Goal: Transaction & Acquisition: Book appointment/travel/reservation

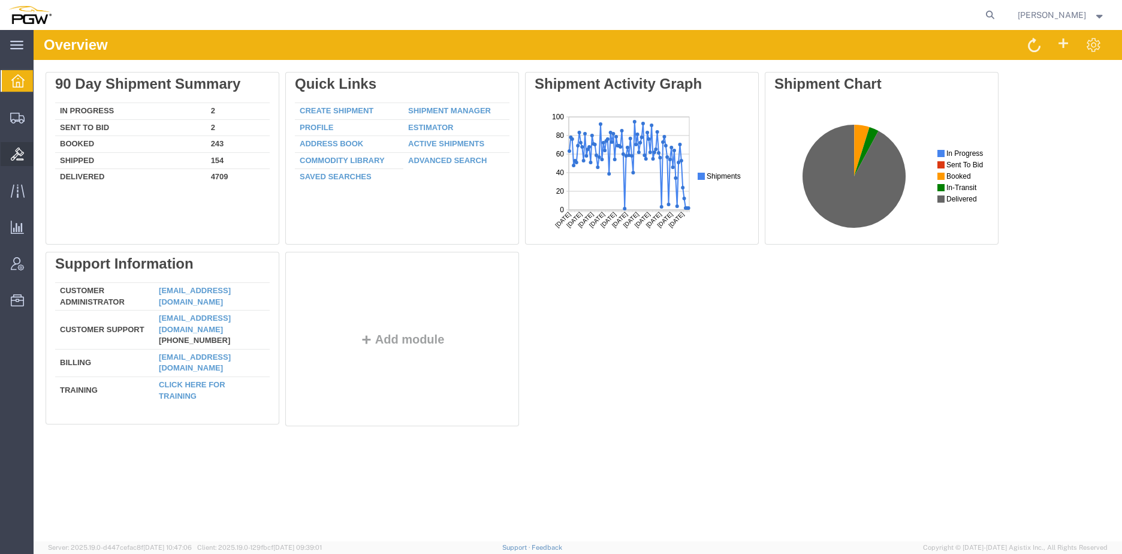
click at [41, 157] on span "Bids" at bounding box center [37, 154] width 8 height 24
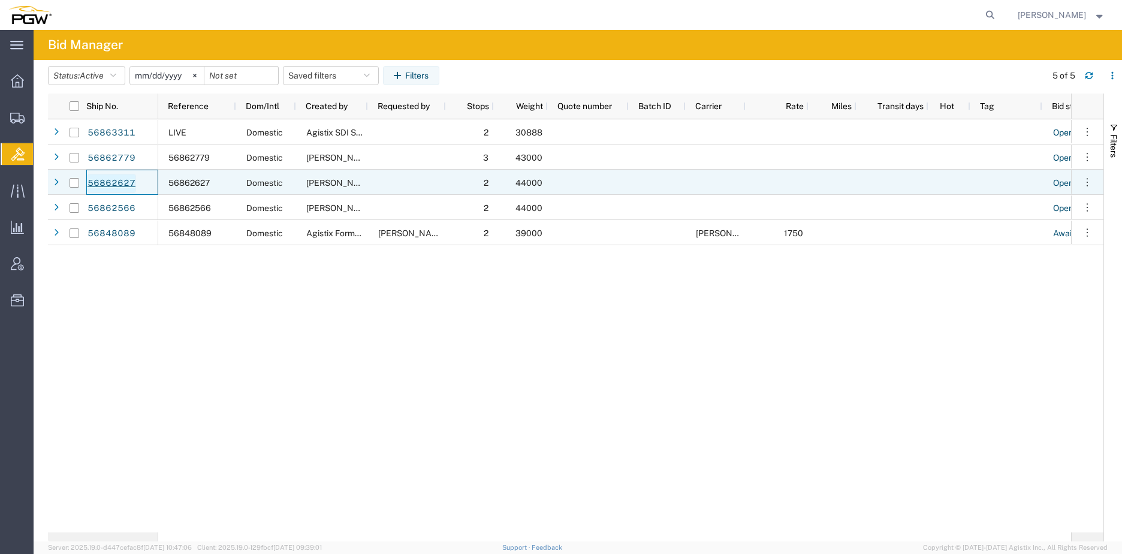
click at [116, 187] on link "56862627" at bounding box center [111, 183] width 49 height 19
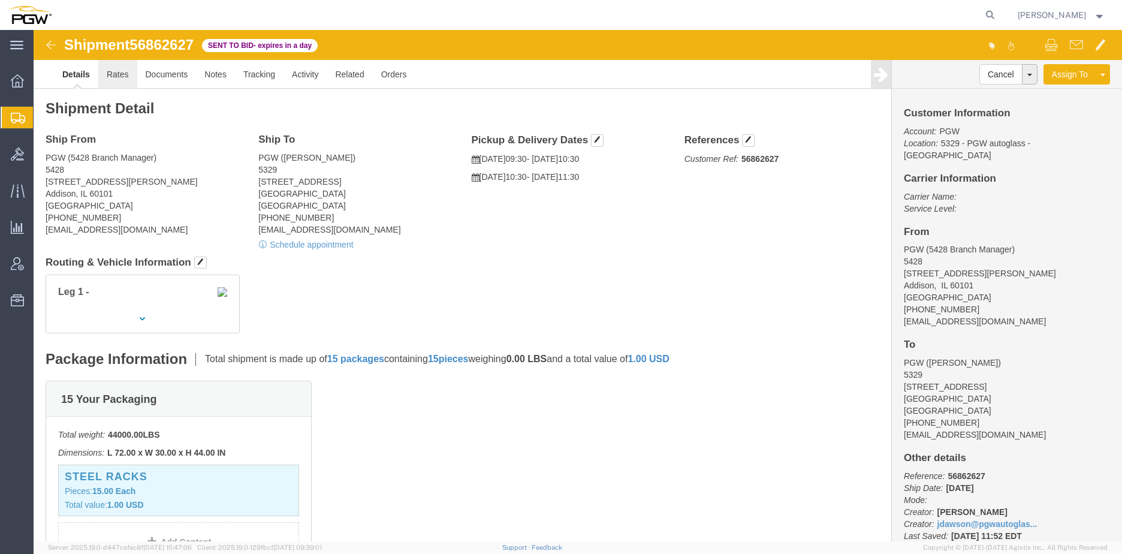
click link "Rates"
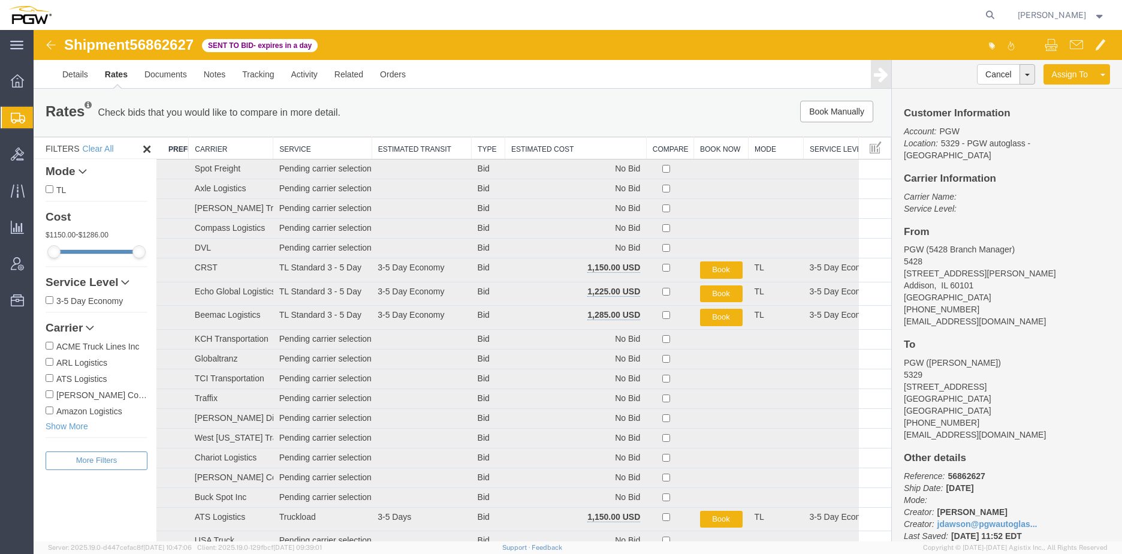
click at [520, 146] on th "Estimated Cost" at bounding box center [575, 148] width 141 height 22
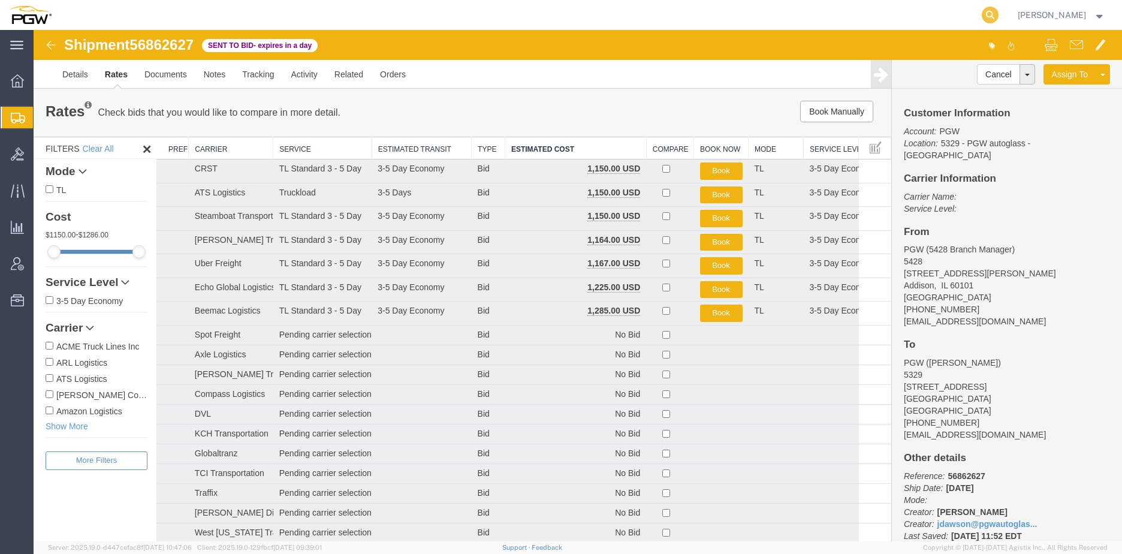
click at [998, 10] on icon at bounding box center [990, 15] width 17 height 17
click at [710, 16] on input "search" at bounding box center [799, 15] width 364 height 29
paste input "46862566"
click at [644, 16] on input "46862566" at bounding box center [799, 15] width 364 height 29
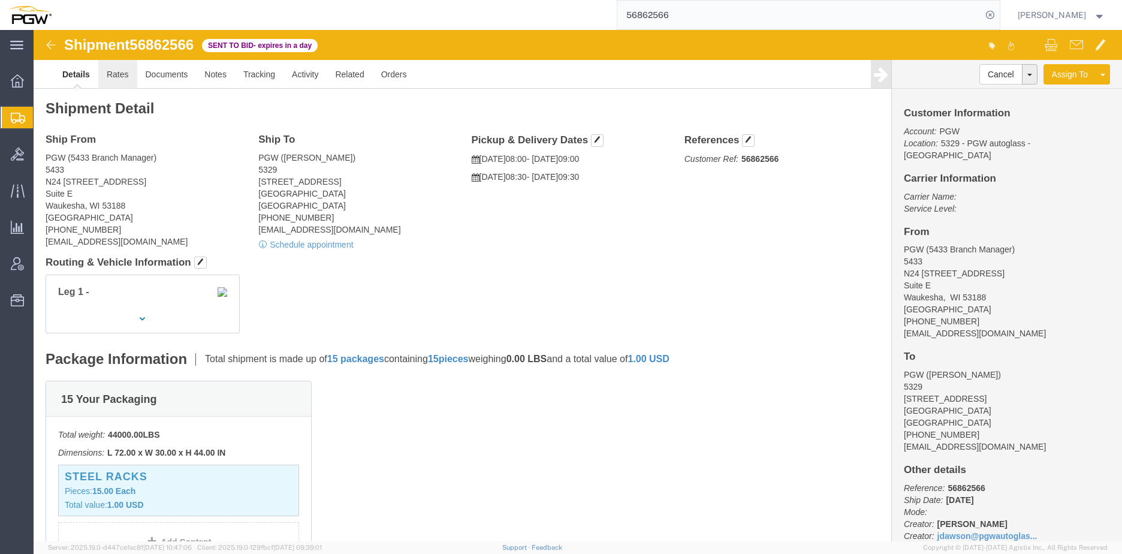
click link "Rates"
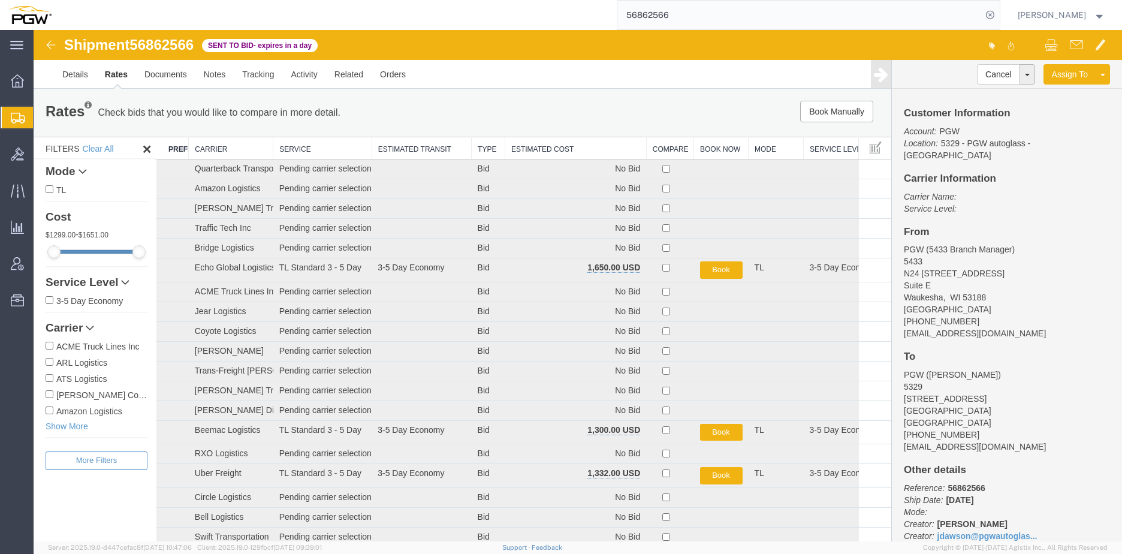
click at [543, 148] on th "Estimated Cost" at bounding box center [575, 148] width 141 height 22
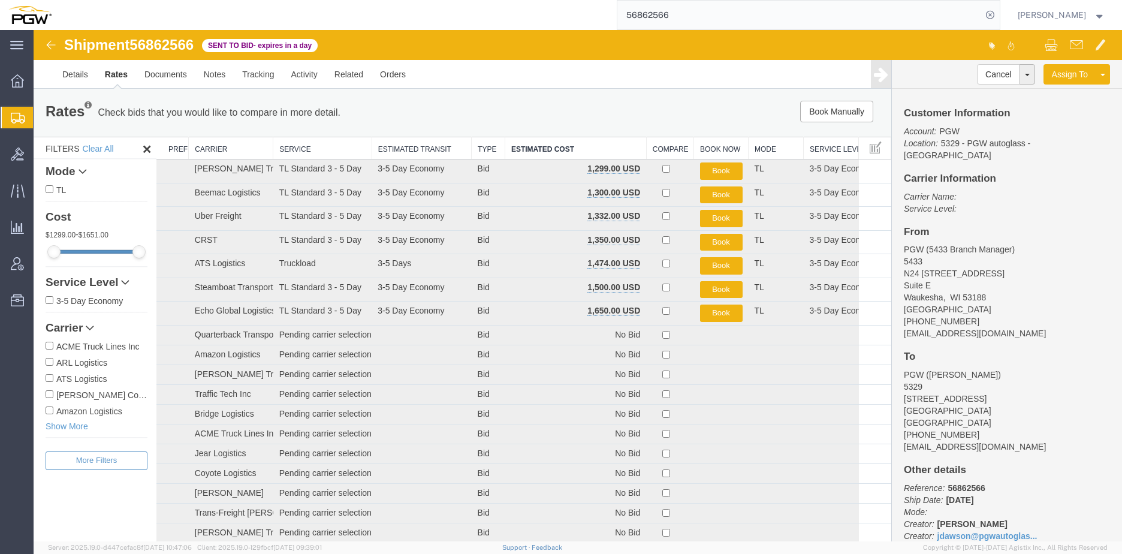
click at [177, 47] on span "56862566" at bounding box center [161, 45] width 64 height 16
copy span "56862566"
click at [526, 89] on div "Rates Check bids that you would like to compare in more detail. Compare Filter …" at bounding box center [463, 113] width 858 height 48
click at [85, 71] on link "Details" at bounding box center [75, 74] width 43 height 29
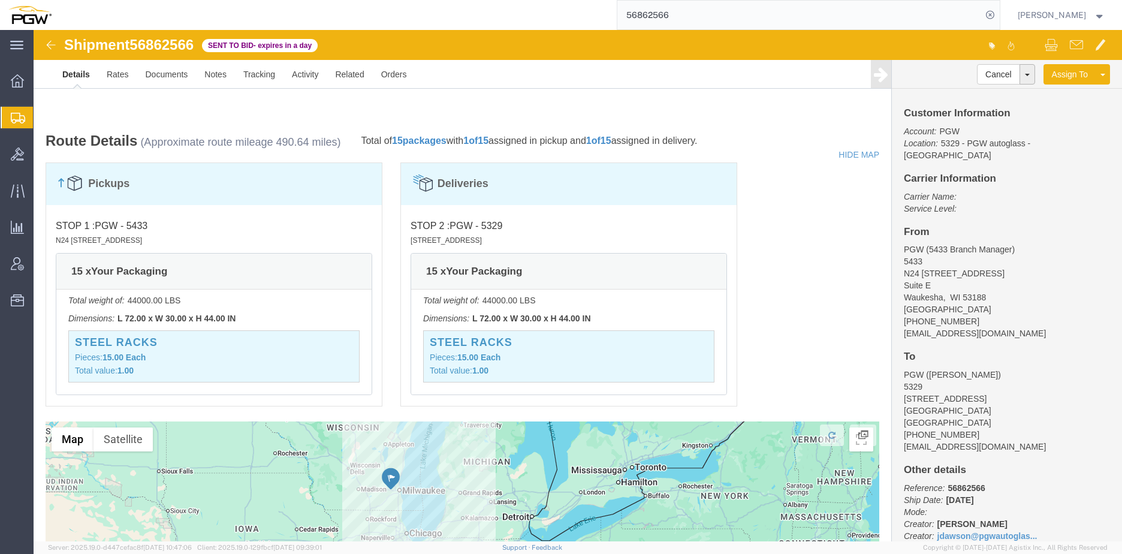
scroll to position [659, 0]
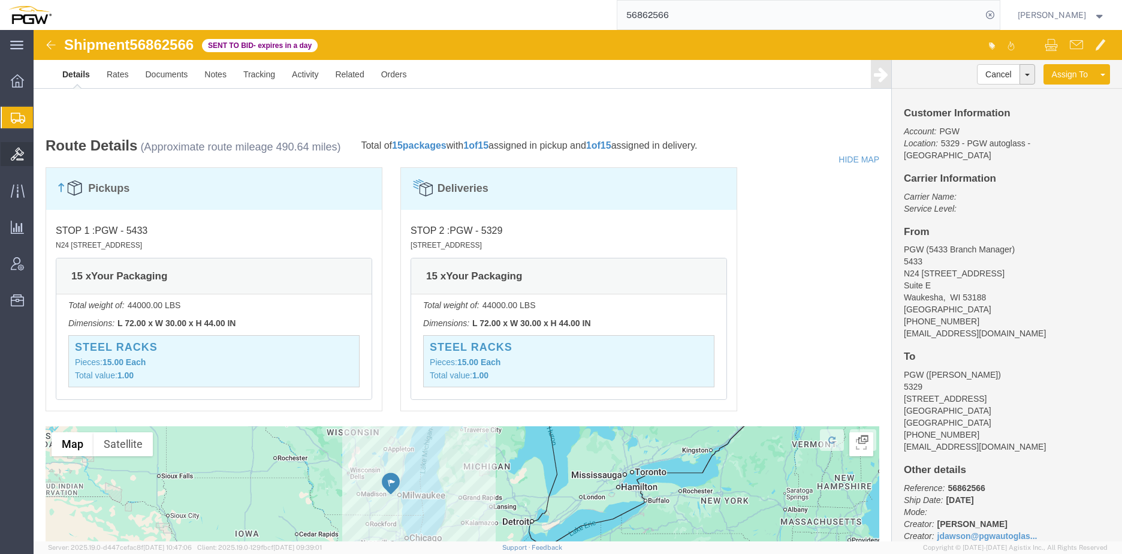
click at [41, 159] on span "Bids" at bounding box center [37, 154] width 8 height 24
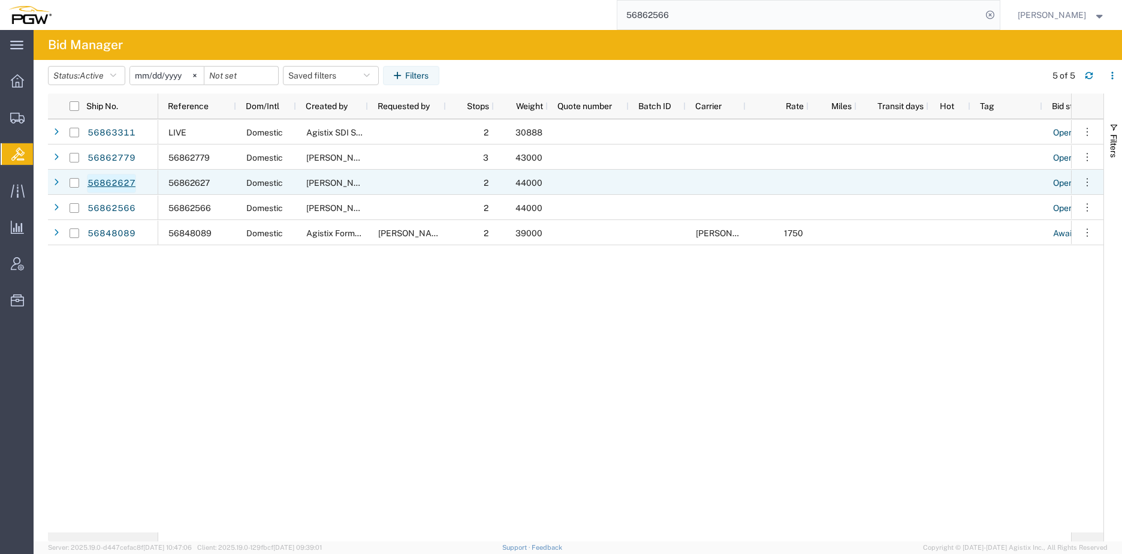
click at [108, 187] on link "56862627" at bounding box center [111, 183] width 49 height 19
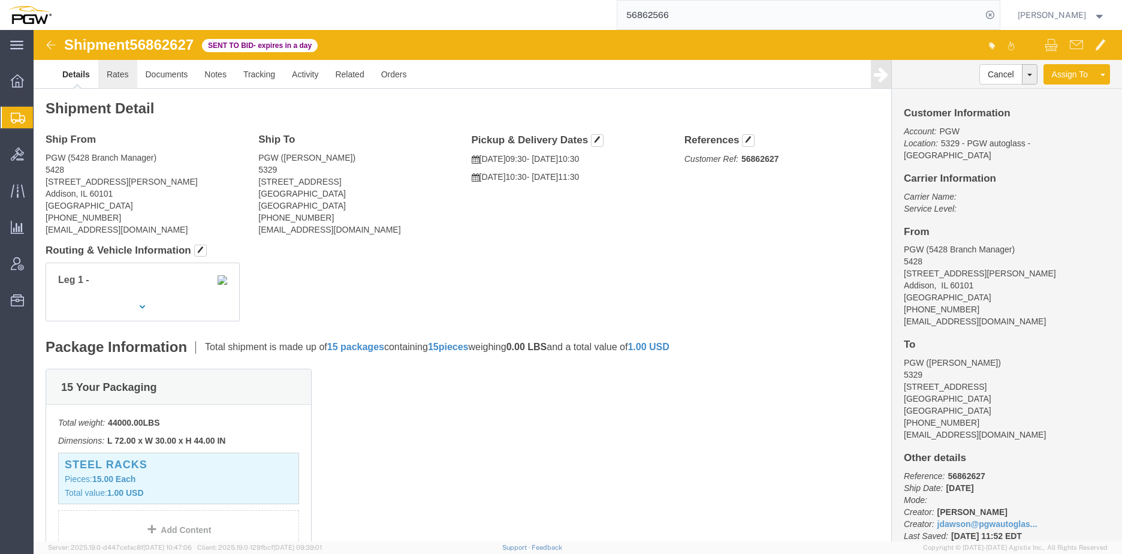
click link "Rates"
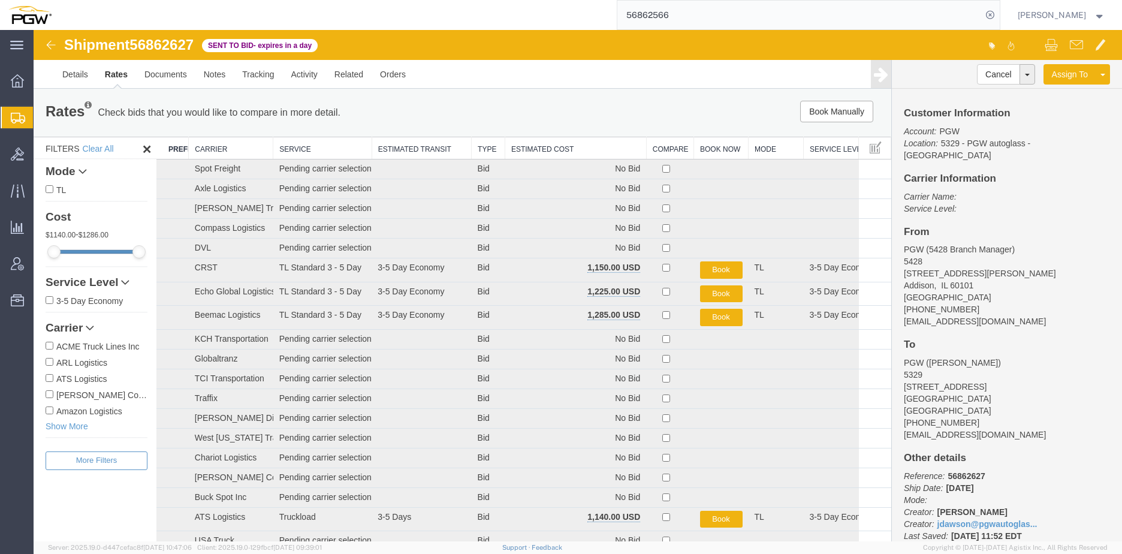
click at [539, 147] on th "Estimated Cost" at bounding box center [575, 148] width 141 height 22
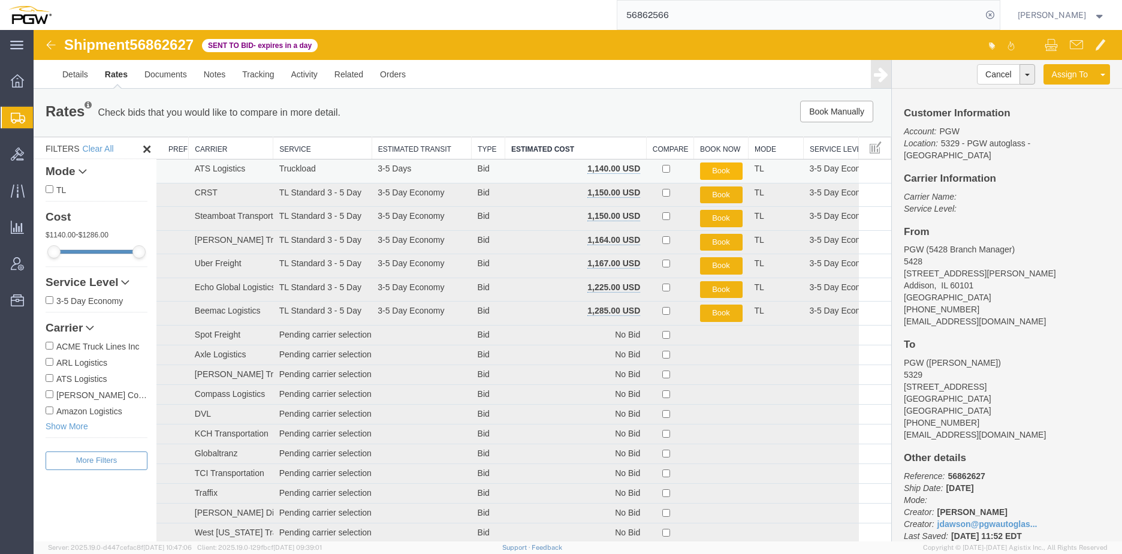
click at [707, 165] on button "Book" at bounding box center [721, 170] width 43 height 17
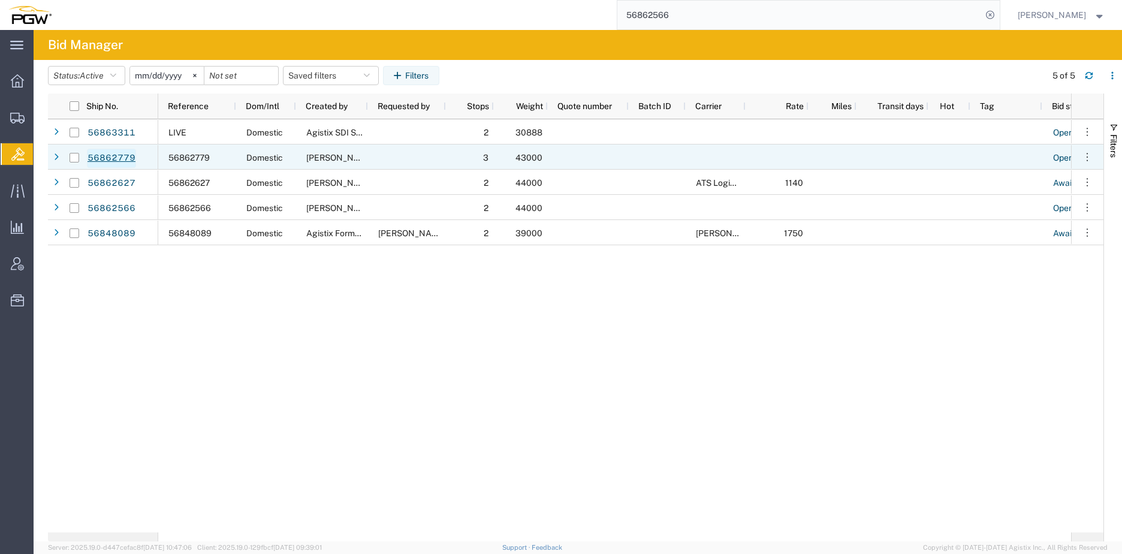
click at [122, 161] on link "56862779" at bounding box center [111, 158] width 49 height 19
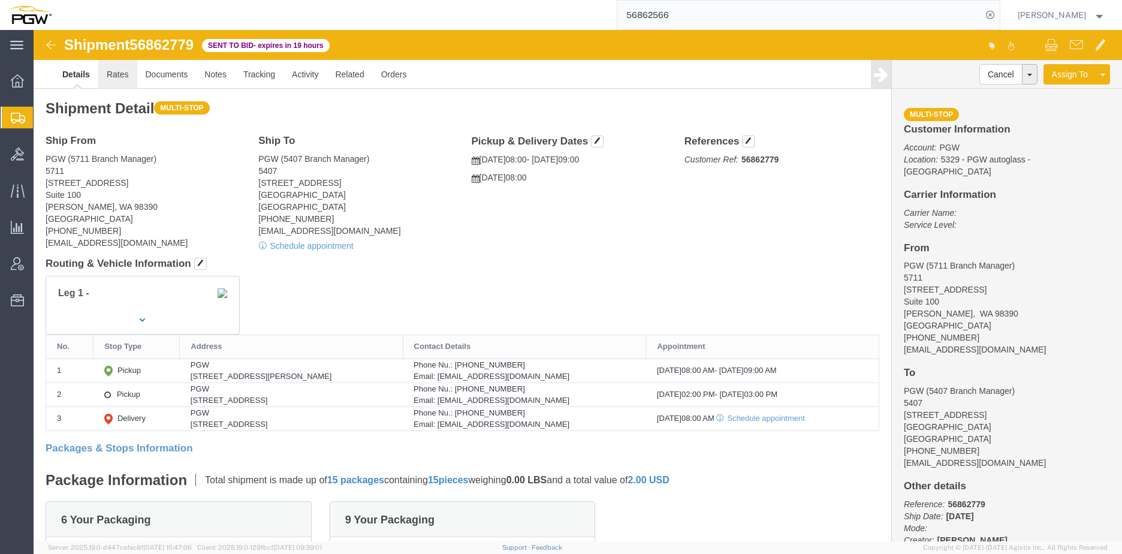
click link "Rates"
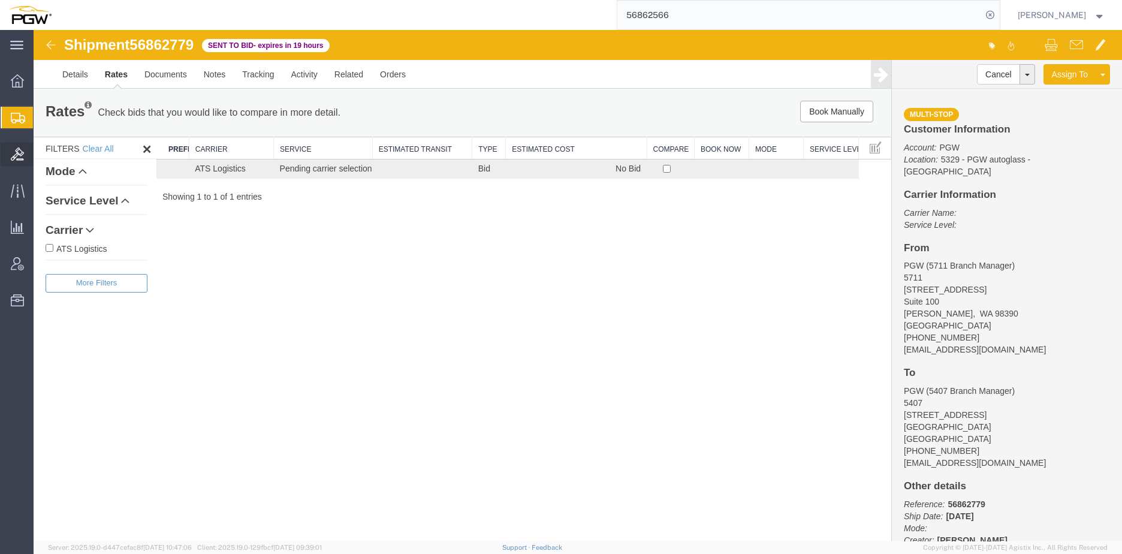
click at [41, 150] on span "Bids" at bounding box center [37, 154] width 8 height 24
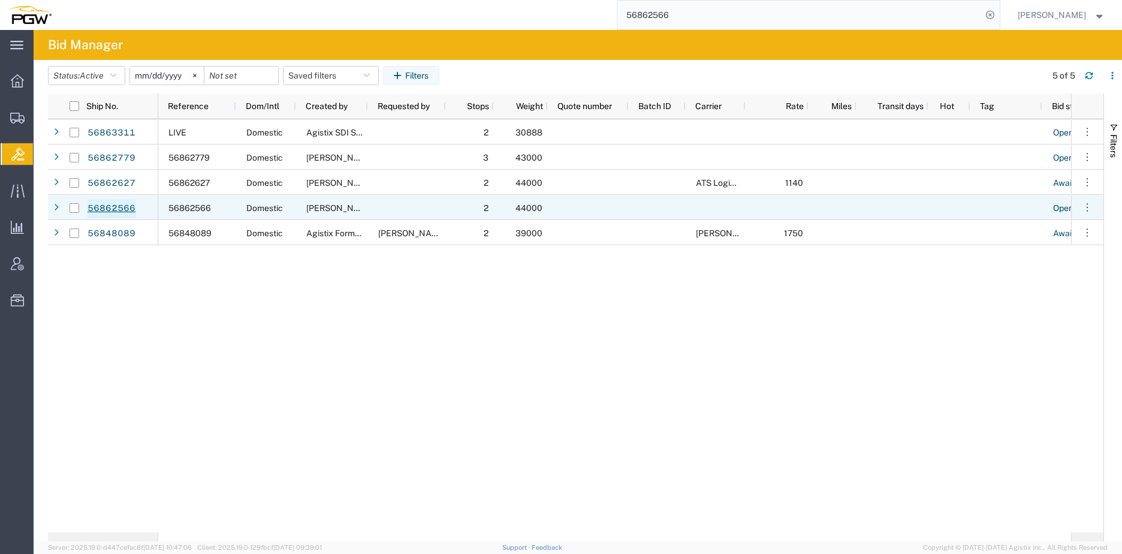
click at [121, 204] on link "56862566" at bounding box center [111, 208] width 49 height 19
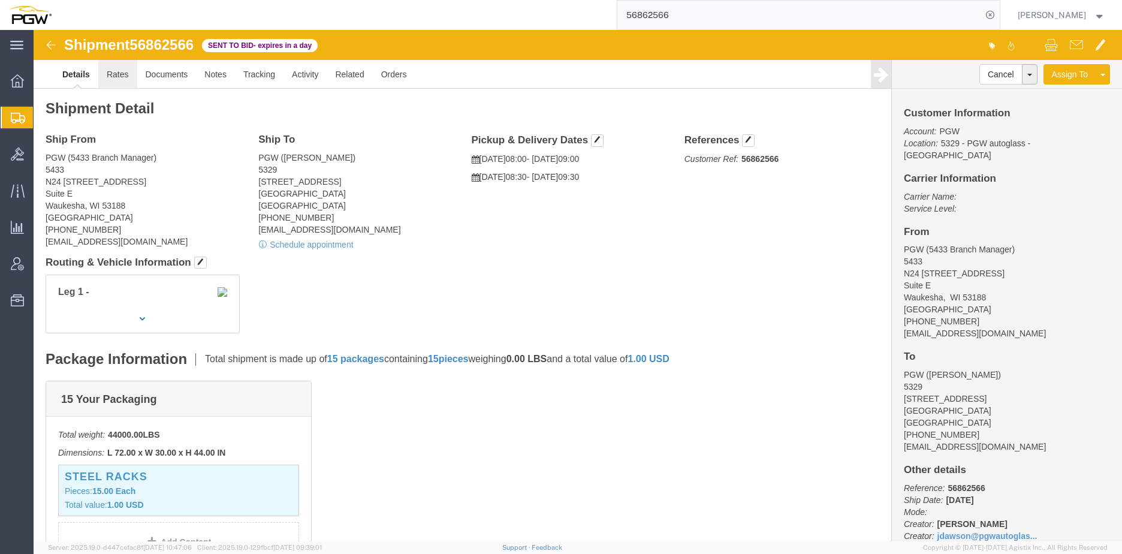
click link "Rates"
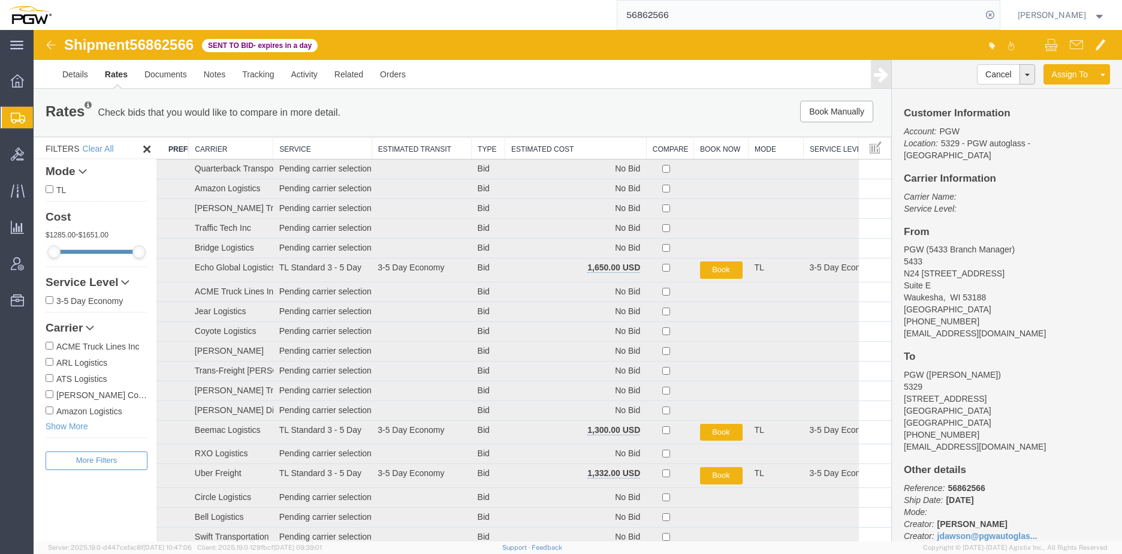
click at [532, 155] on th "Estimated Cost" at bounding box center [575, 148] width 141 height 22
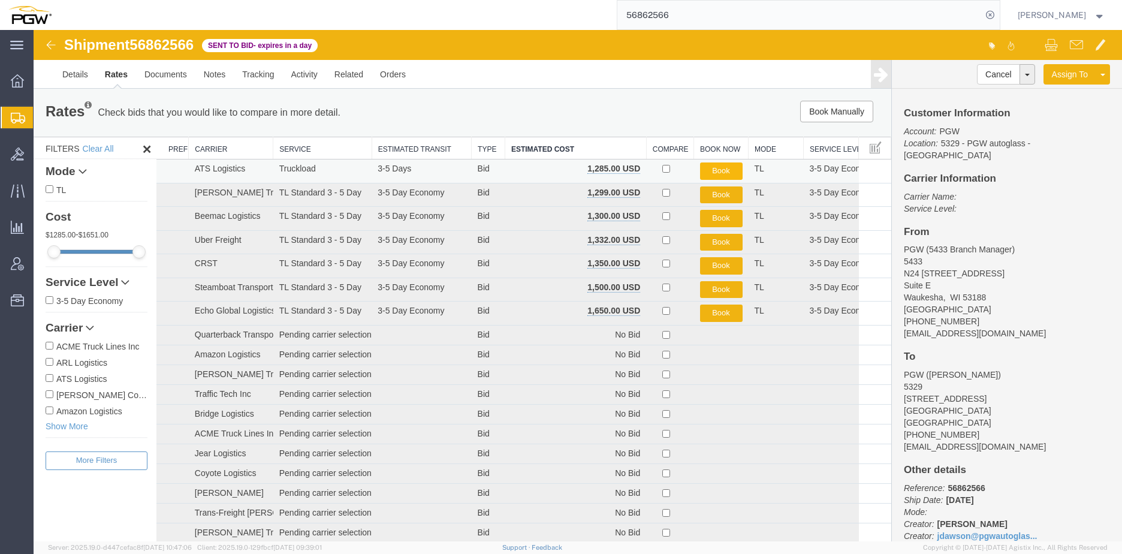
click at [711, 170] on button "Book" at bounding box center [721, 170] width 43 height 17
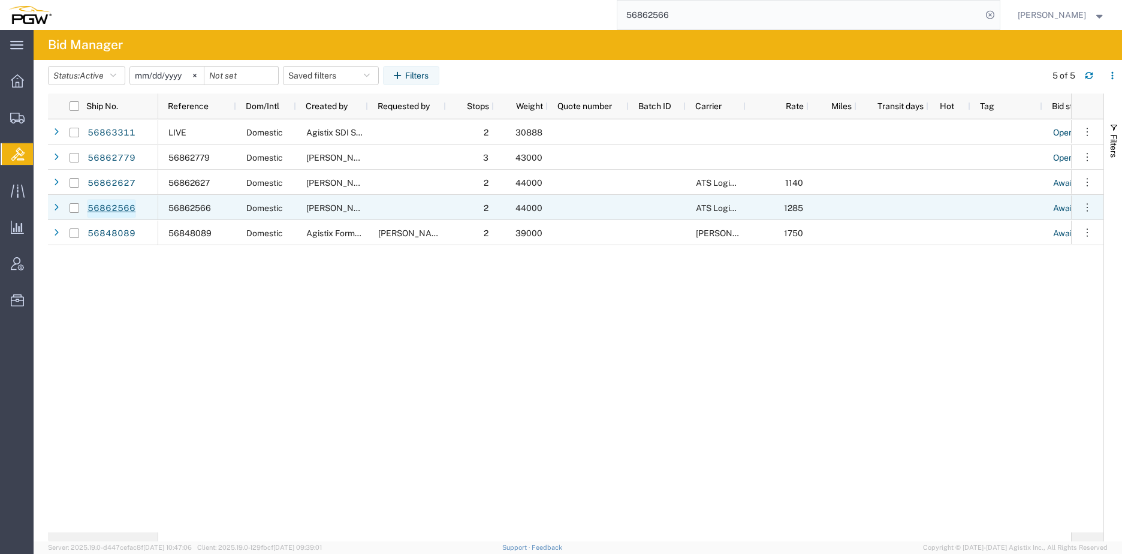
click at [92, 209] on link "56862566" at bounding box center [111, 208] width 49 height 19
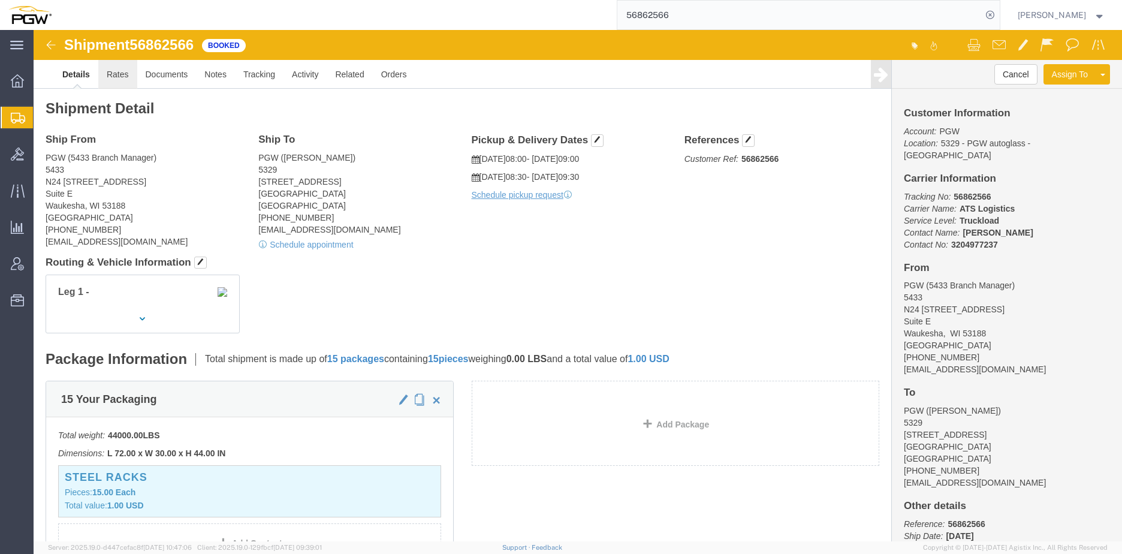
click link "Rates"
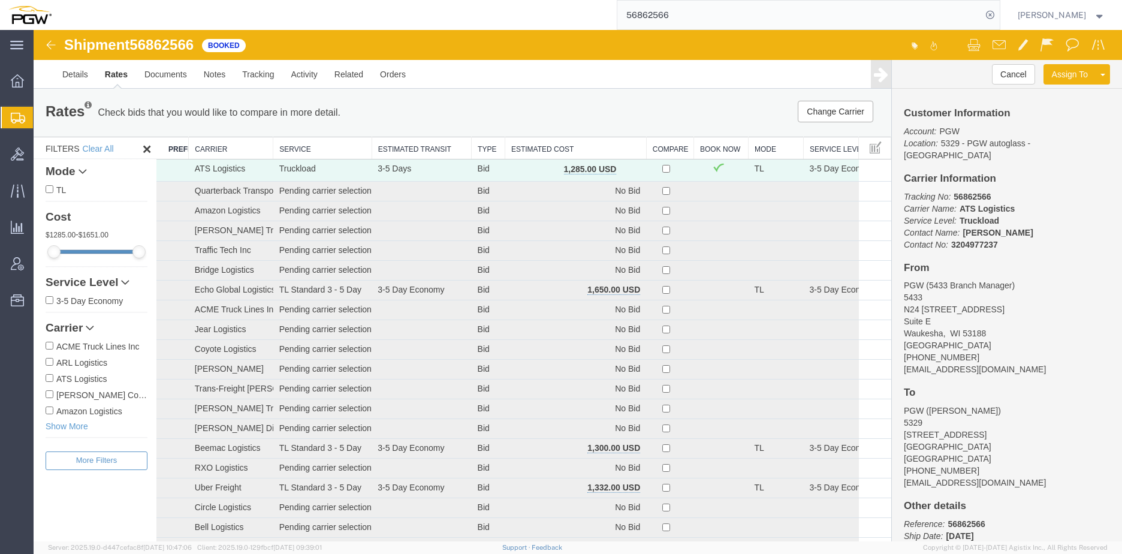
click at [560, 147] on th "Estimated Cost" at bounding box center [575, 148] width 141 height 22
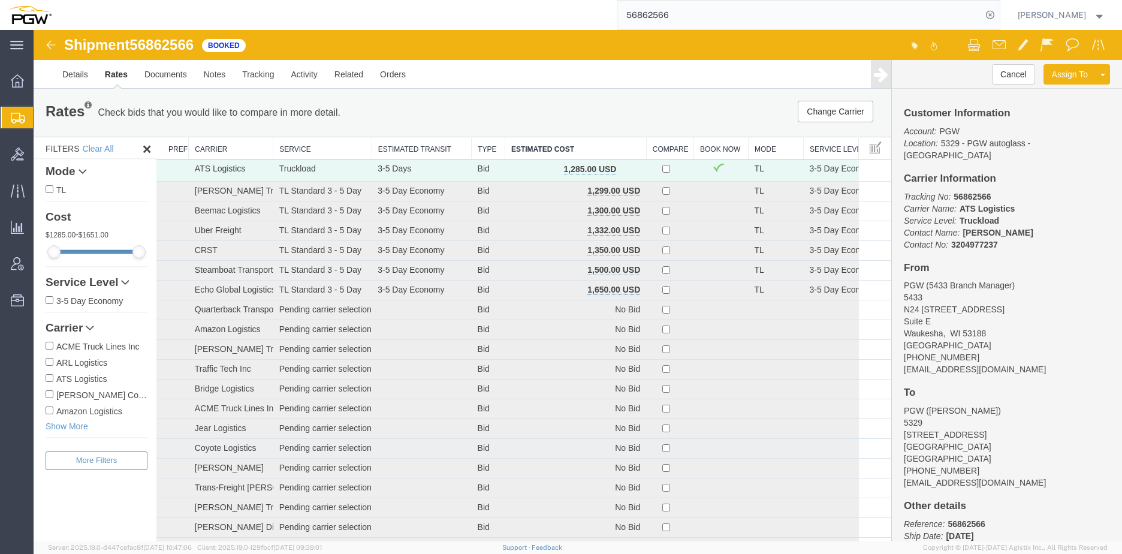
click at [935, 10] on input "56862566" at bounding box center [799, 15] width 364 height 29
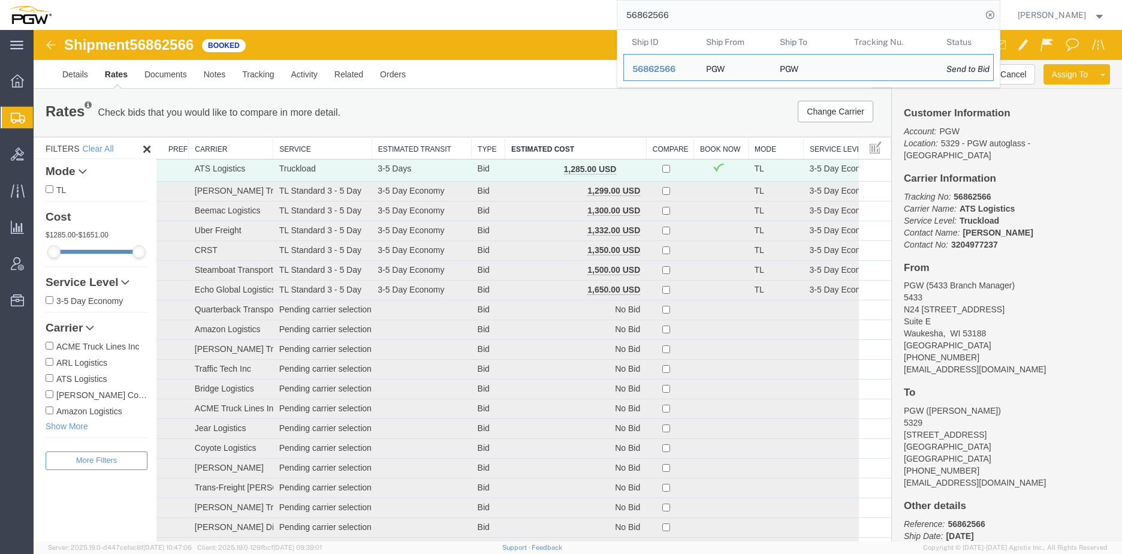
drag, startPoint x: 684, startPoint y: 18, endPoint x: 450, endPoint y: 0, distance: 234.4
click at [466, 0] on html "main_menu Created with Sketch. Collapse Menu Overview Shipments Shipment Manage…" at bounding box center [561, 277] width 1122 height 554
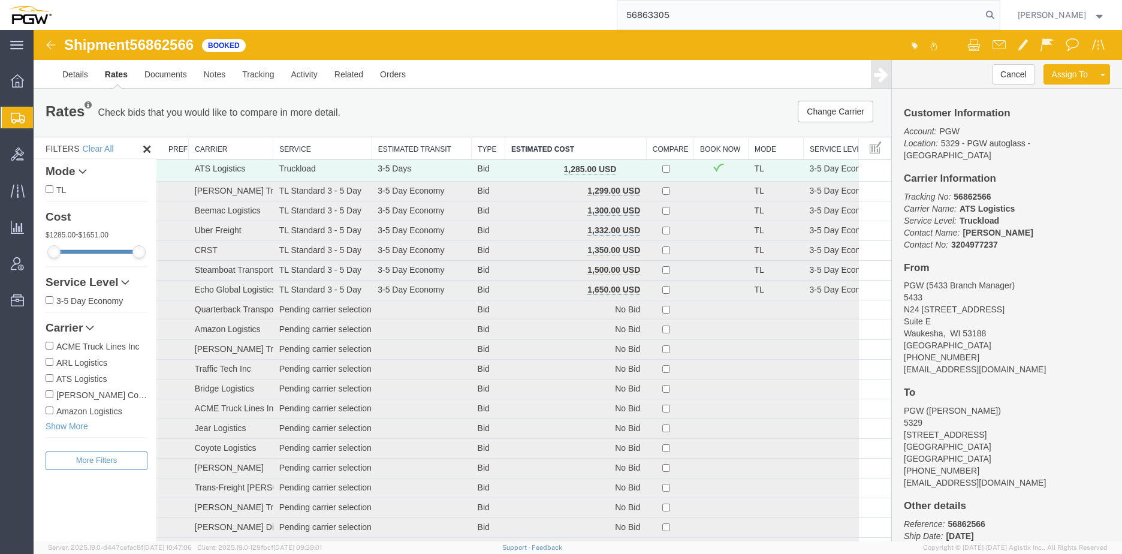
type input "56863305"
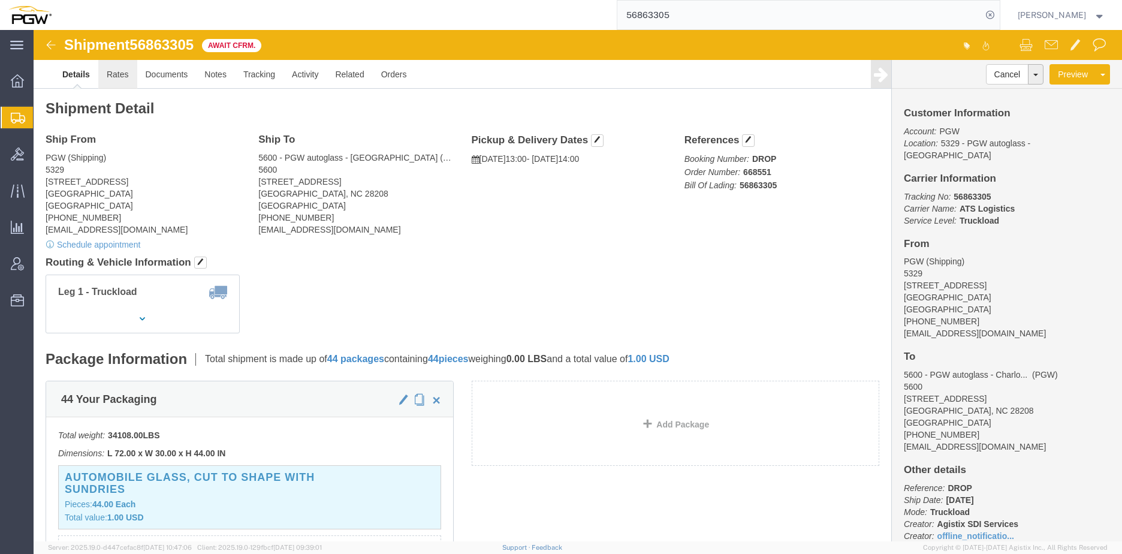
click link "Rates"
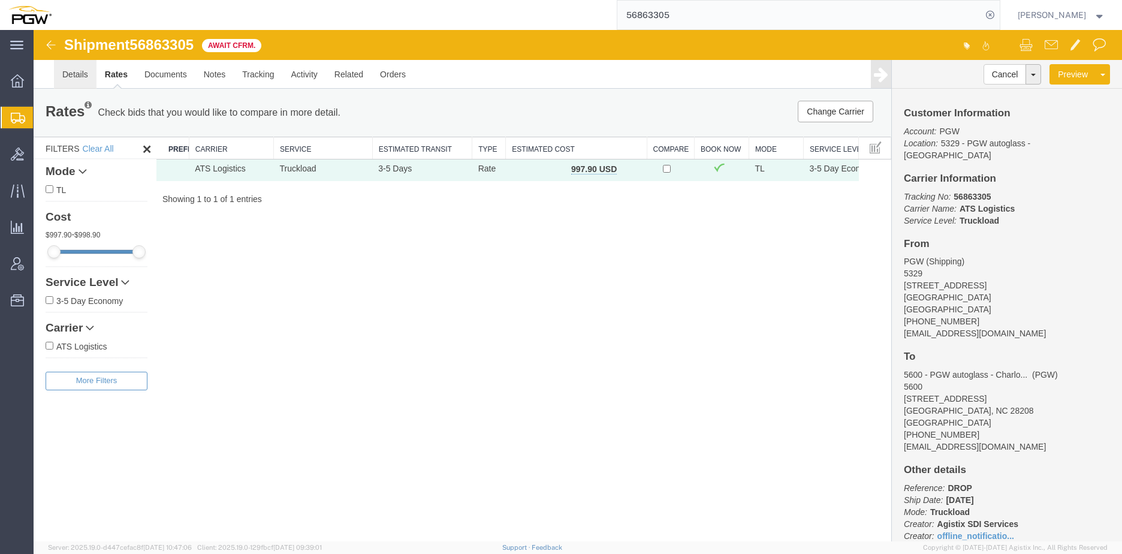
click at [75, 75] on link "Details" at bounding box center [75, 74] width 43 height 29
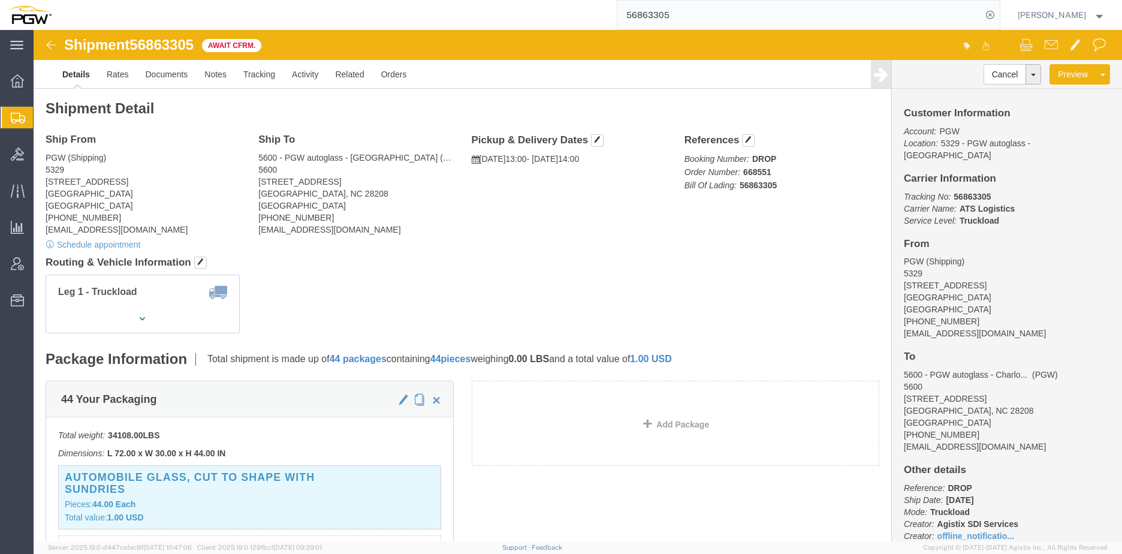
click div "Ship From PGW (Shipping) [STREET_ADDRESS] [PHONE_NUMBER] [EMAIL_ADDRESS][DOMAIN…"
click div "Leg 1 - Truckload"
click link "Rates"
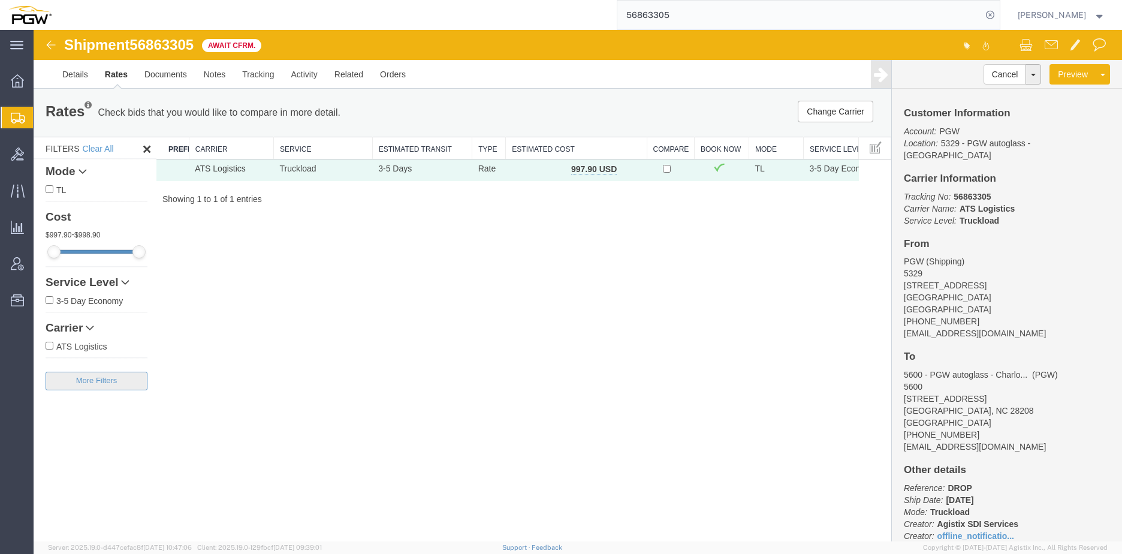
click at [116, 375] on button "Filters" at bounding box center [97, 381] width 102 height 19
click at [47, 430] on link "Preferred Carrier" at bounding box center [97, 423] width 102 height 25
click at [50, 430] on icon at bounding box center [53, 429] width 8 height 8
click at [108, 387] on button "Filters" at bounding box center [97, 381] width 102 height 19
click at [168, 76] on link "Documents" at bounding box center [165, 74] width 59 height 29
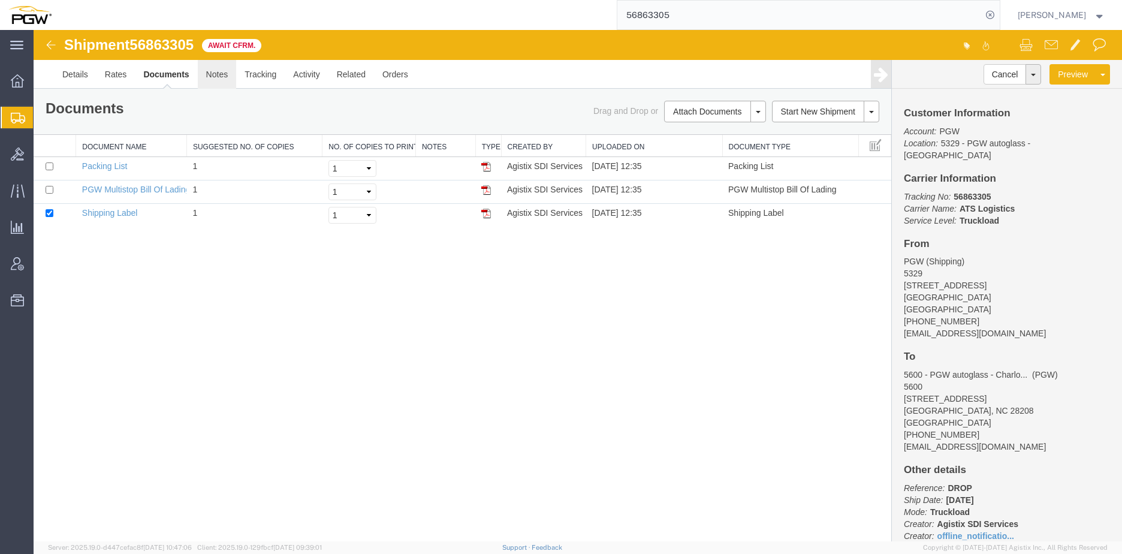
click at [231, 80] on link "Notes" at bounding box center [217, 74] width 39 height 29
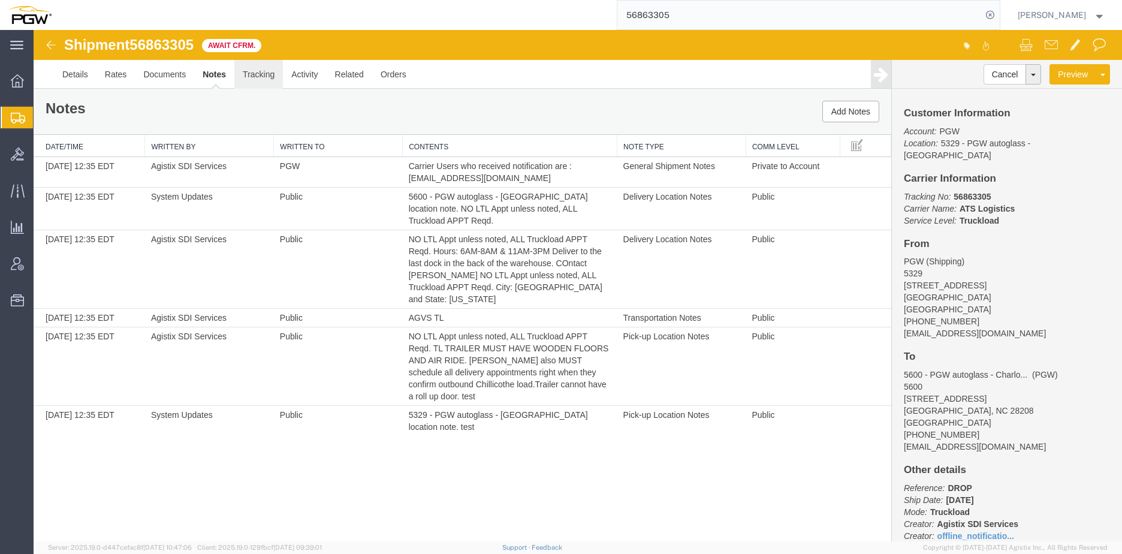
click at [269, 79] on link "Tracking" at bounding box center [258, 74] width 49 height 29
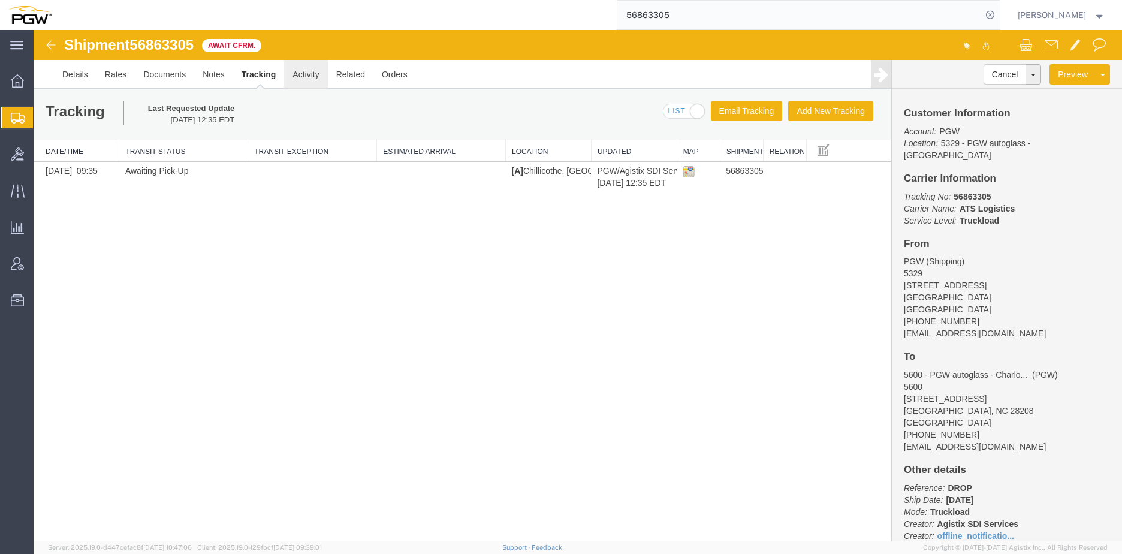
click at [318, 65] on link "Activity" at bounding box center [305, 74] width 43 height 29
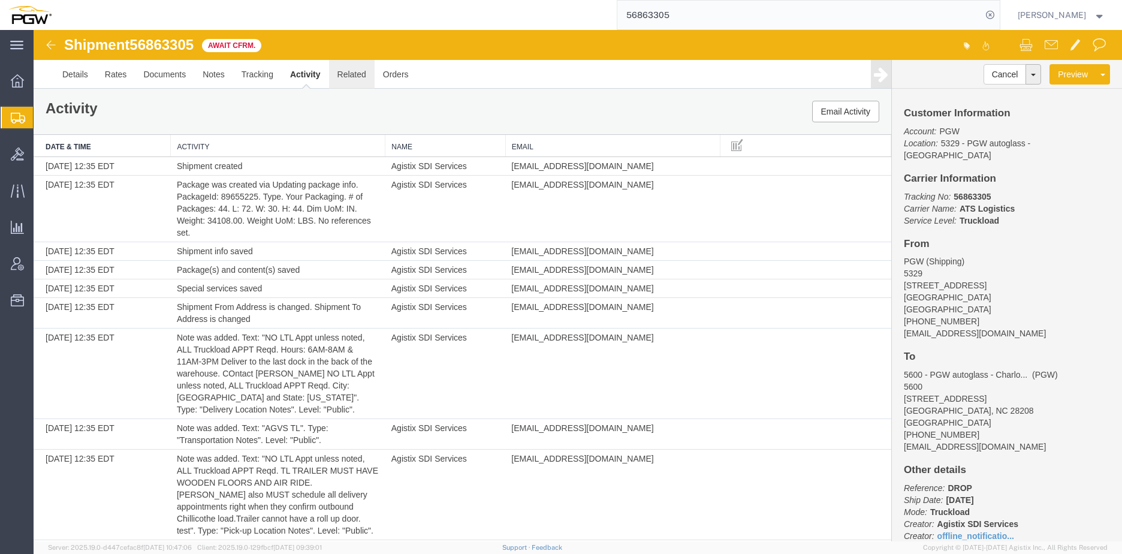
click at [355, 80] on link "Related" at bounding box center [352, 74] width 46 height 29
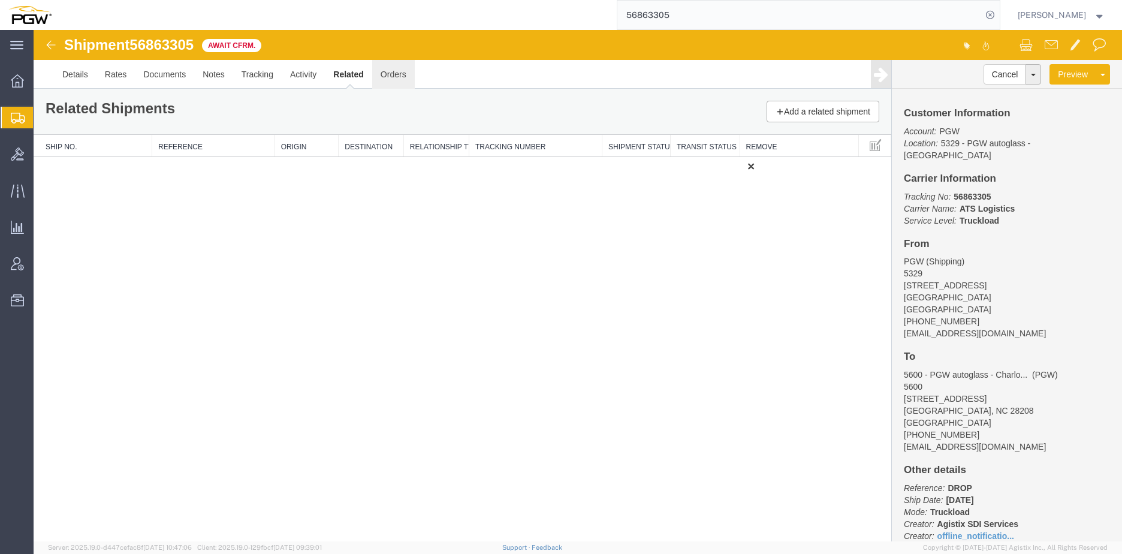
click at [406, 80] on link "Orders" at bounding box center [393, 74] width 43 height 29
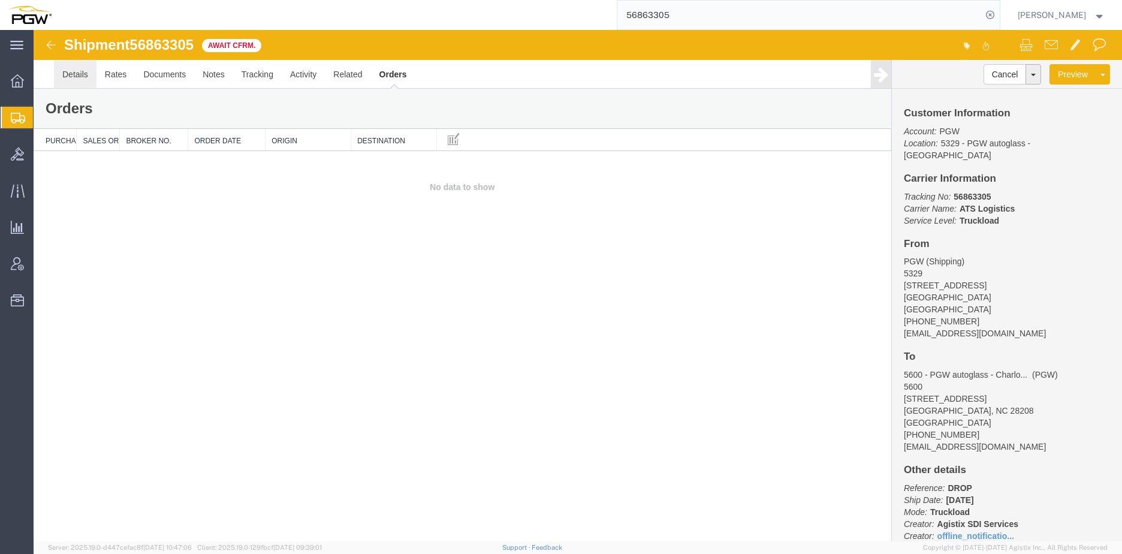
click at [89, 71] on link "Details" at bounding box center [75, 74] width 43 height 29
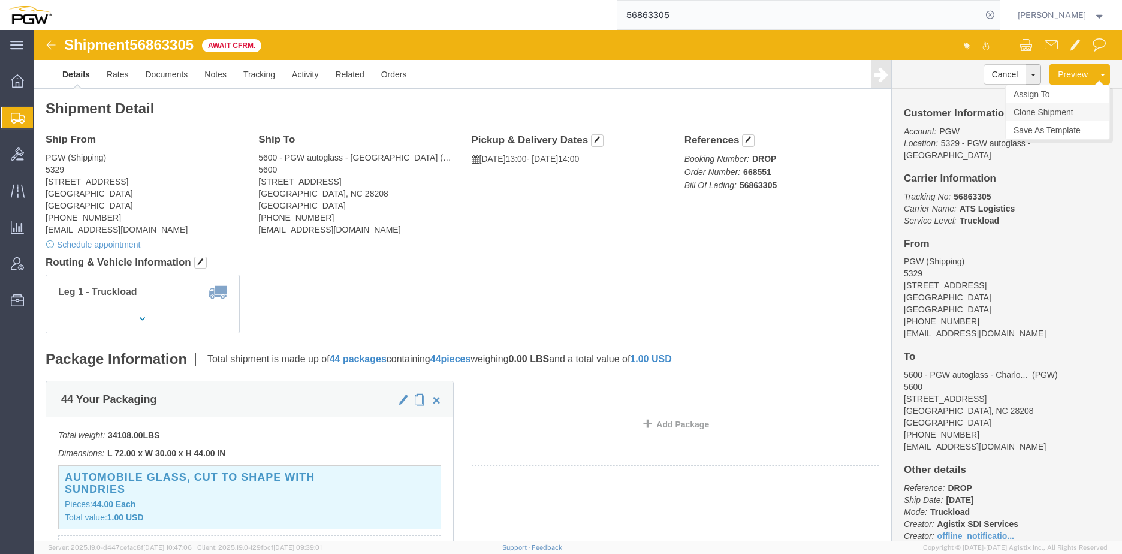
click link "Clone Shipment"
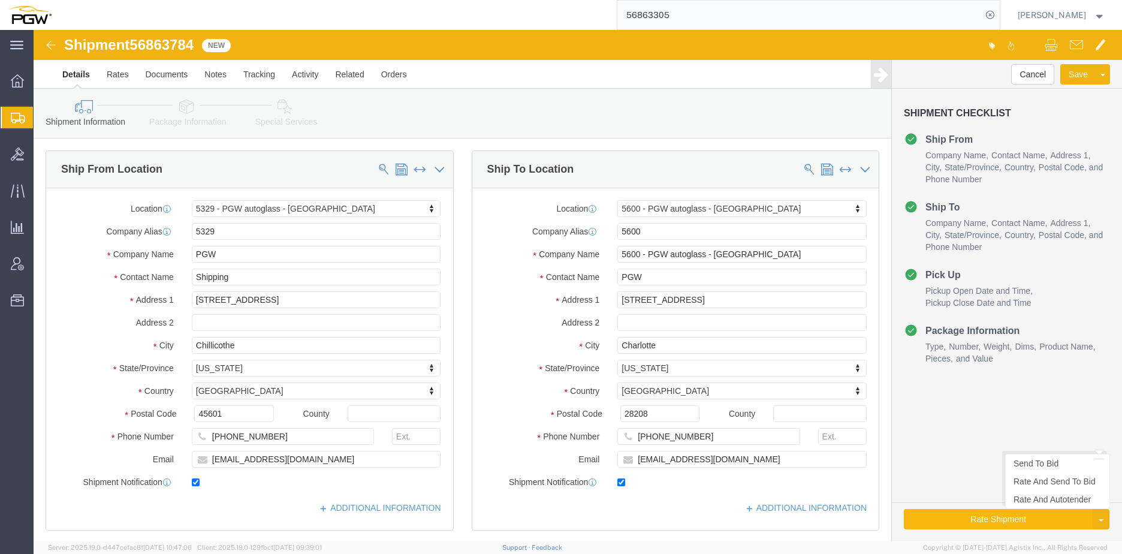
select select "28253"
select select "28401"
click button "Rate Shipment"
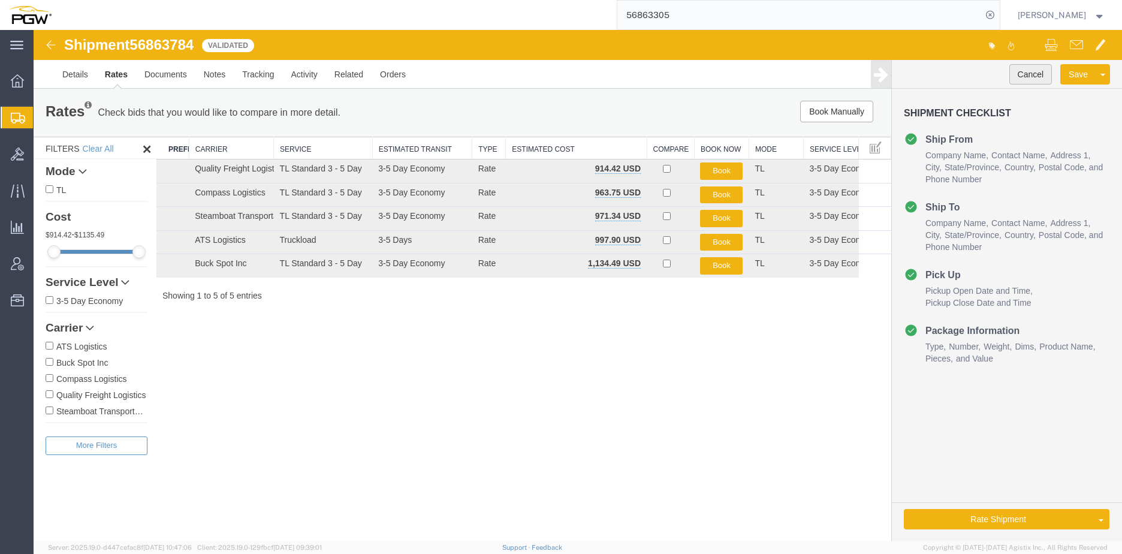
click at [1040, 76] on button "Cancel" at bounding box center [1030, 74] width 43 height 20
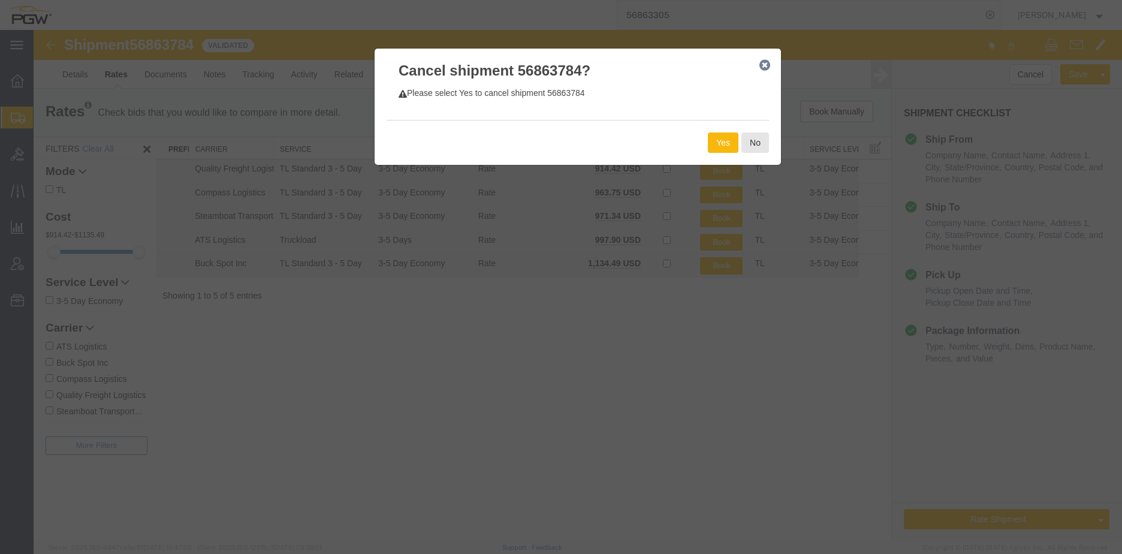
drag, startPoint x: 728, startPoint y: 138, endPoint x: -413, endPoint y: 401, distance: 1170.3
click at [34, 401] on html "Shipment 56863784 5 of 5 Validated Details Rates Documents Notes Tracking Activ…" at bounding box center [578, 285] width 1088 height 511
drag, startPoint x: 743, startPoint y: 139, endPoint x: 647, endPoint y: 120, distance: 97.8
click at [647, 120] on div "Cancel shipment 56863784? Please select Yes to cancel shipment 56863784 Yes No" at bounding box center [578, 106] width 408 height 117
click at [722, 144] on button "Yes" at bounding box center [723, 142] width 31 height 20
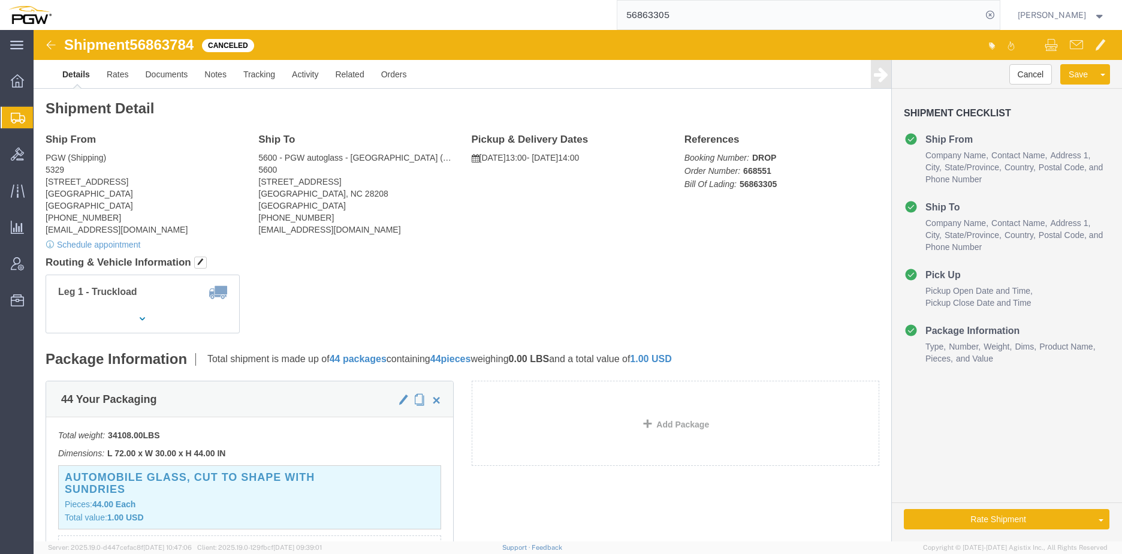
click at [0, 0] on span "Create from Template" at bounding box center [0, 0] width 0 height 0
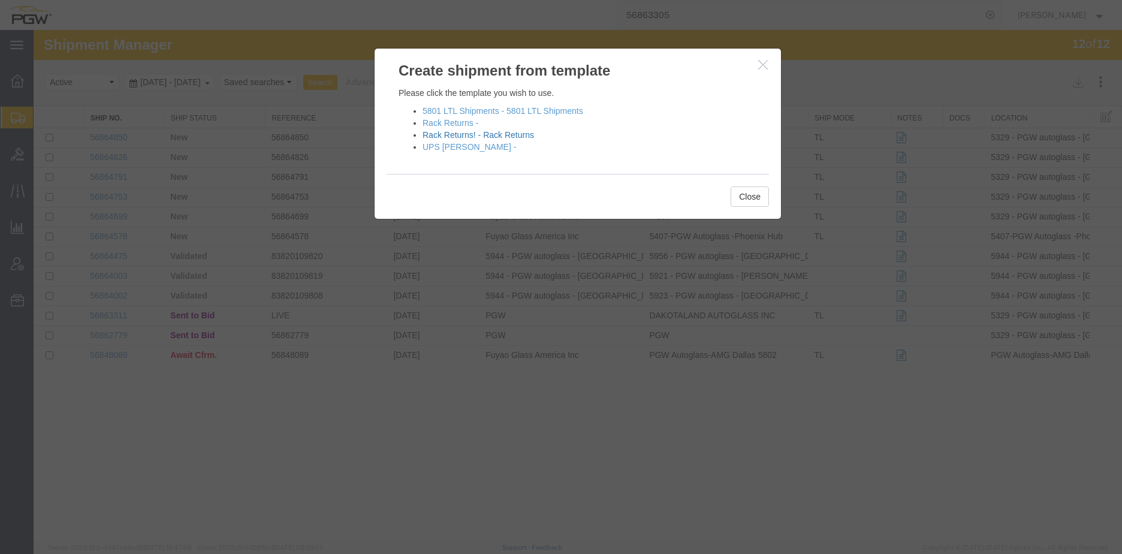
click at [489, 135] on link "Rack Returns! - Rack Returns" at bounding box center [478, 135] width 111 height 10
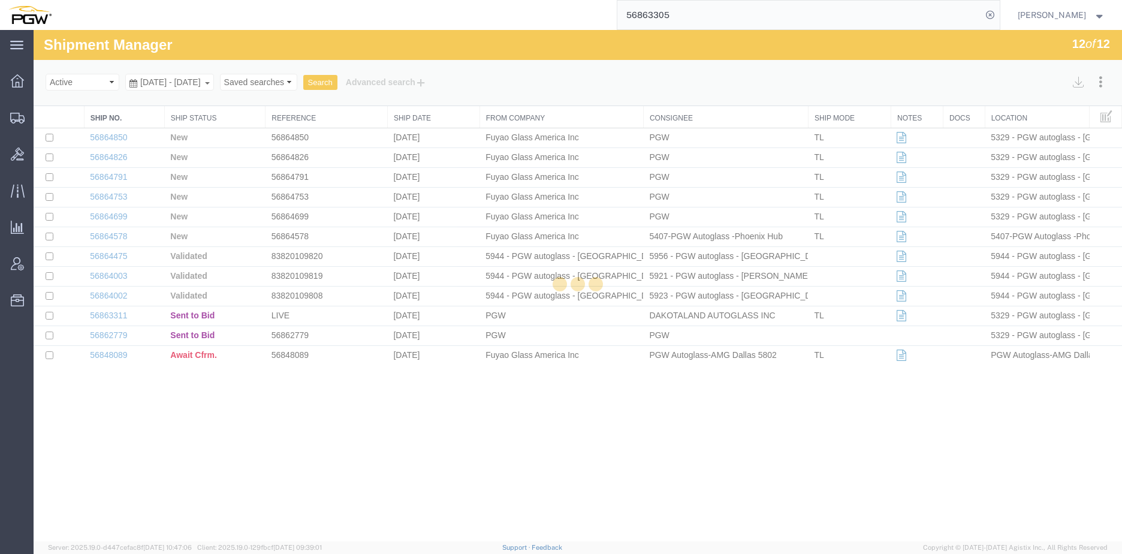
select select "28281"
select select "28253"
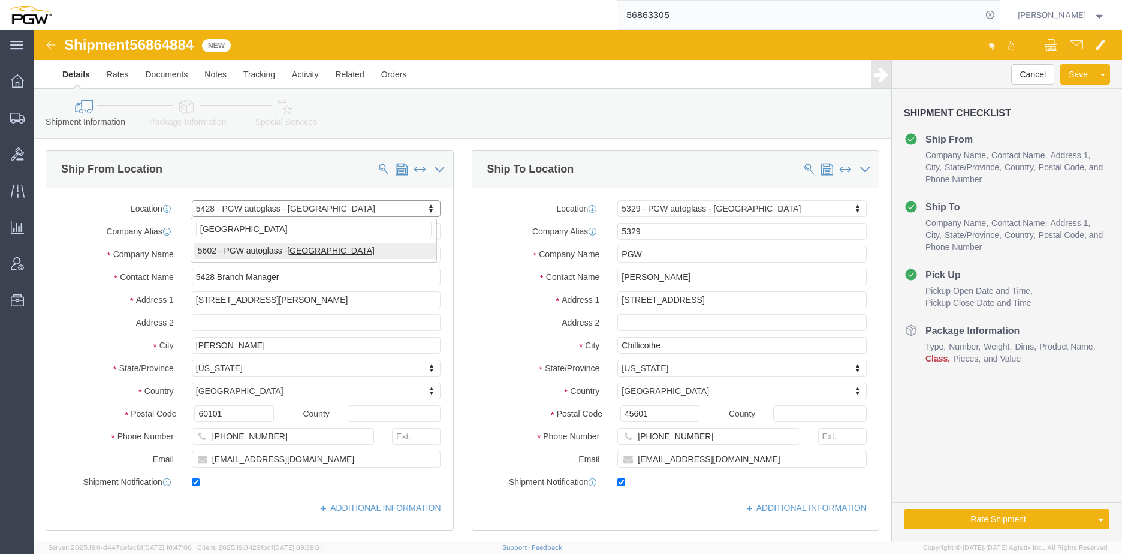
type input "[GEOGRAPHIC_DATA]"
select select "28403"
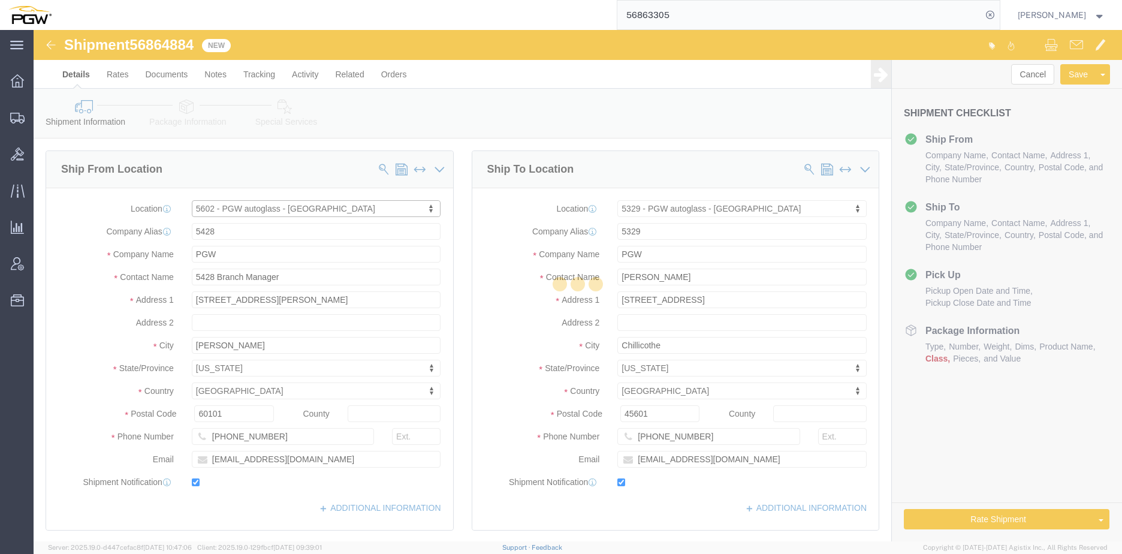
type input "5602"
type input "5602 Branch Manager"
type input "[STREET_ADDRESS]"
type input "[GEOGRAPHIC_DATA]"
type input "23223"
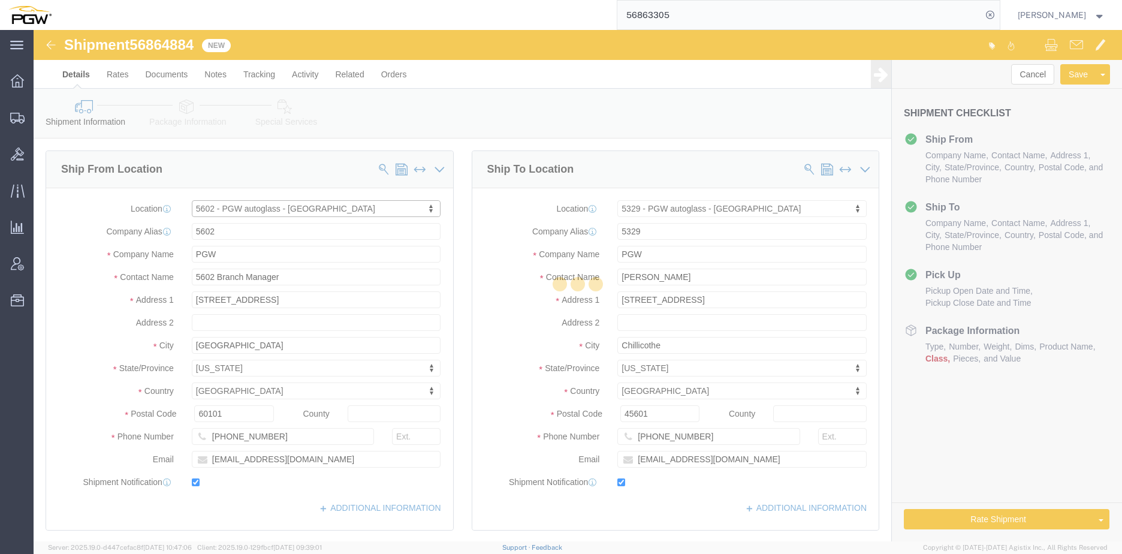
type input "[PHONE_NUMBER]"
type input "[EMAIL_ADDRESS][DOMAIN_NAME]"
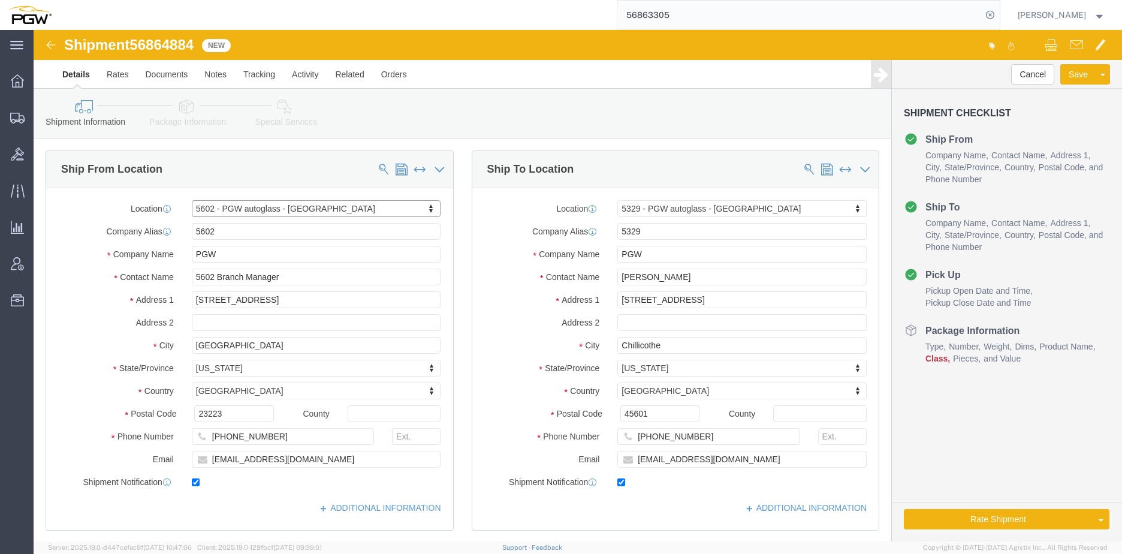
select select "VA"
type input "scranton"
select select "61931"
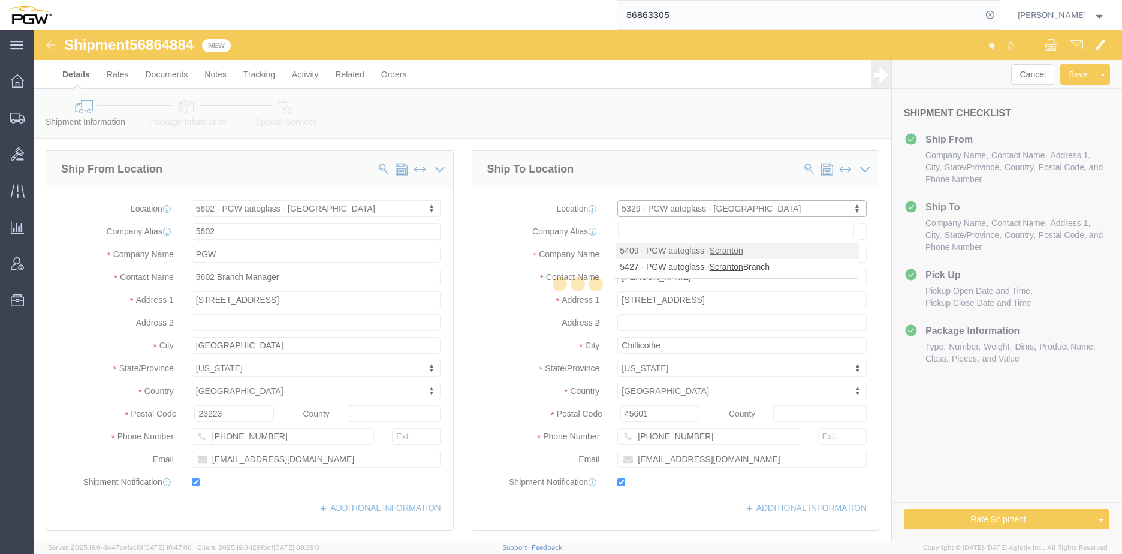
type input "5409"
type input "5409 Branch Manager"
type input "[STREET_ADDRESS]"
type input "Pittston"
type input "18640"
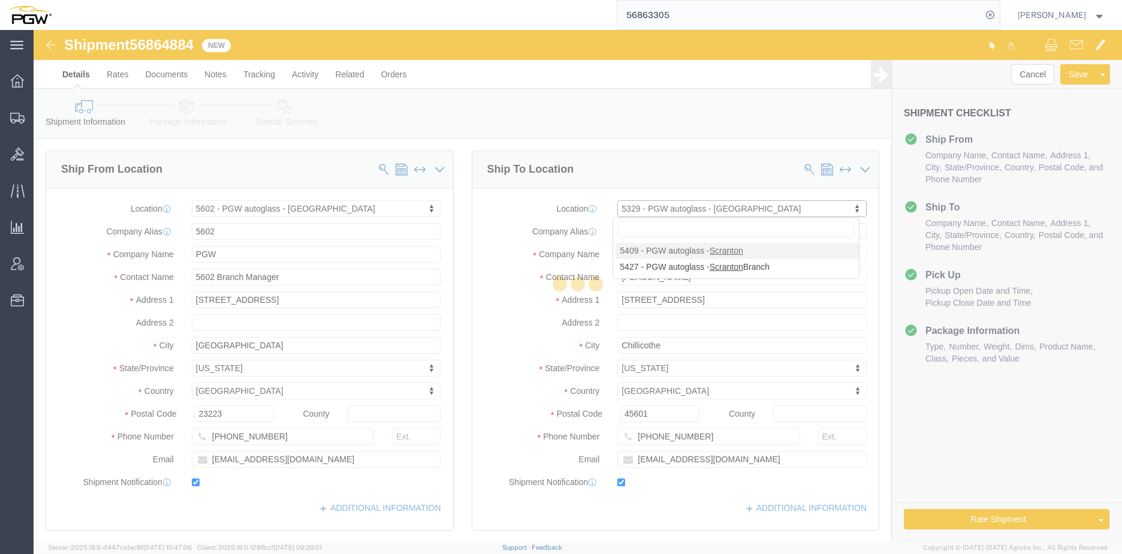
type input "[PHONE_NUMBER]"
type input "[EMAIL_ADDRESS][DOMAIN_NAME]"
select select "PA"
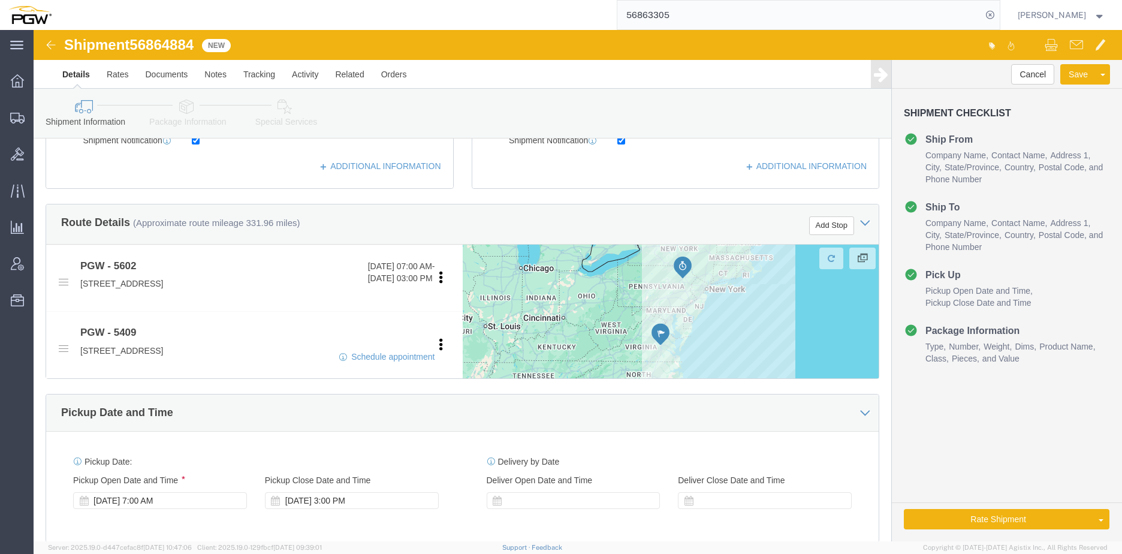
scroll to position [360, 0]
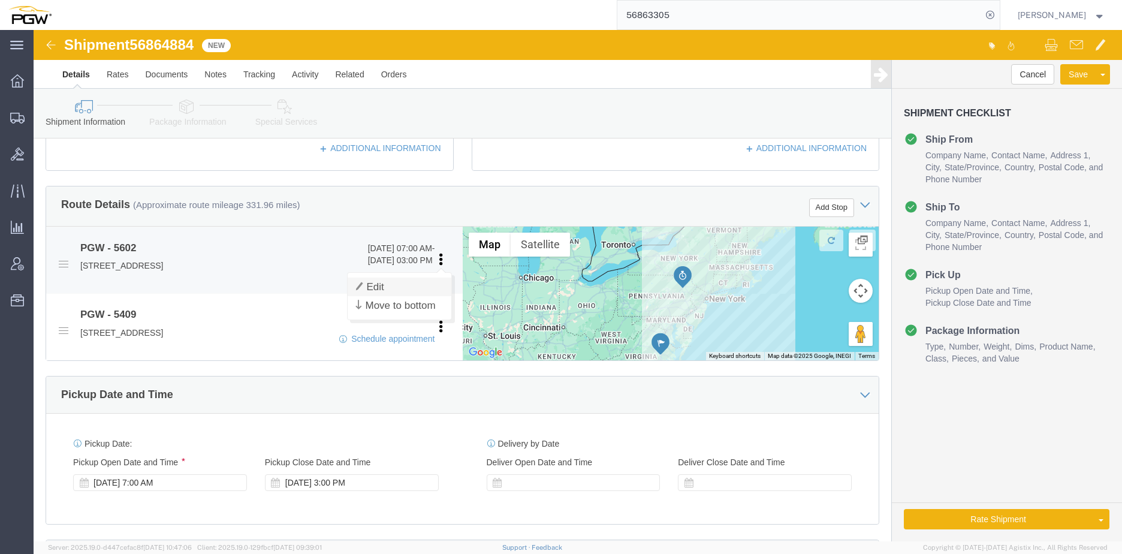
click link "Edit"
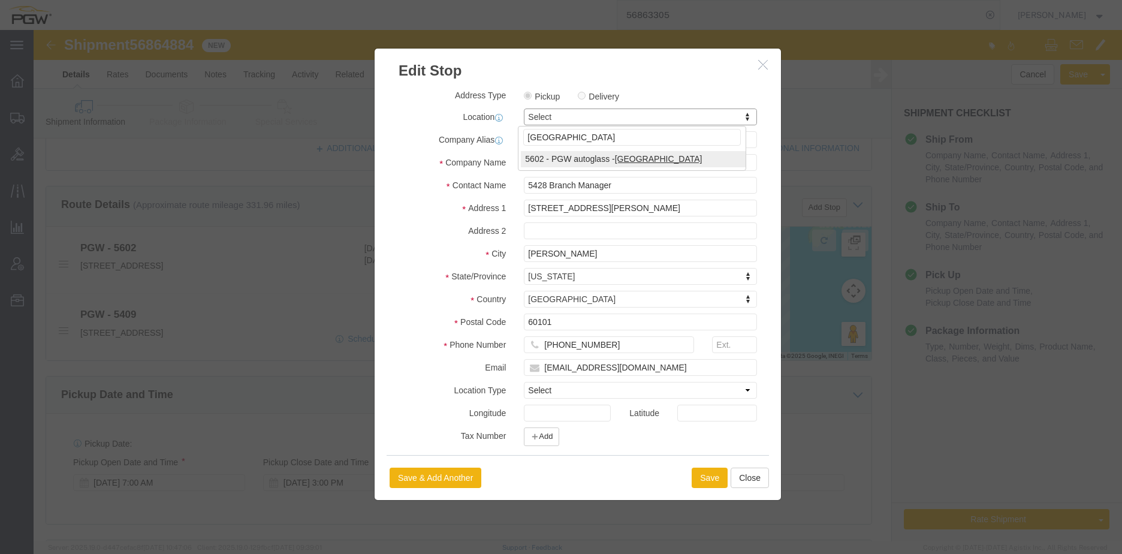
type input "[GEOGRAPHIC_DATA]"
select select "28403"
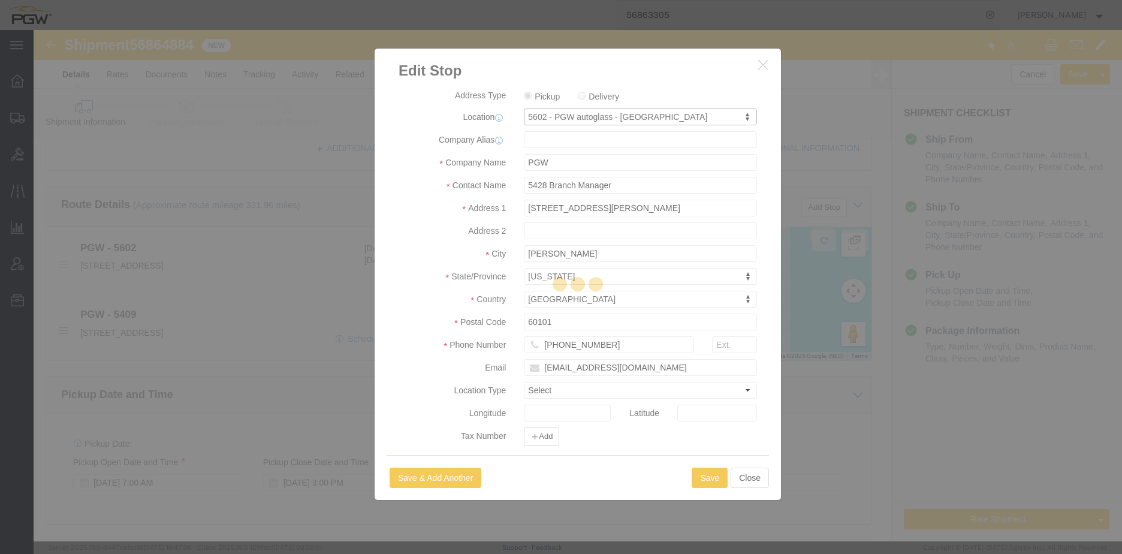
type input "5602"
type input "5602 Branch Manager"
type input "[STREET_ADDRESS]"
type input "[GEOGRAPHIC_DATA]"
type input "23223"
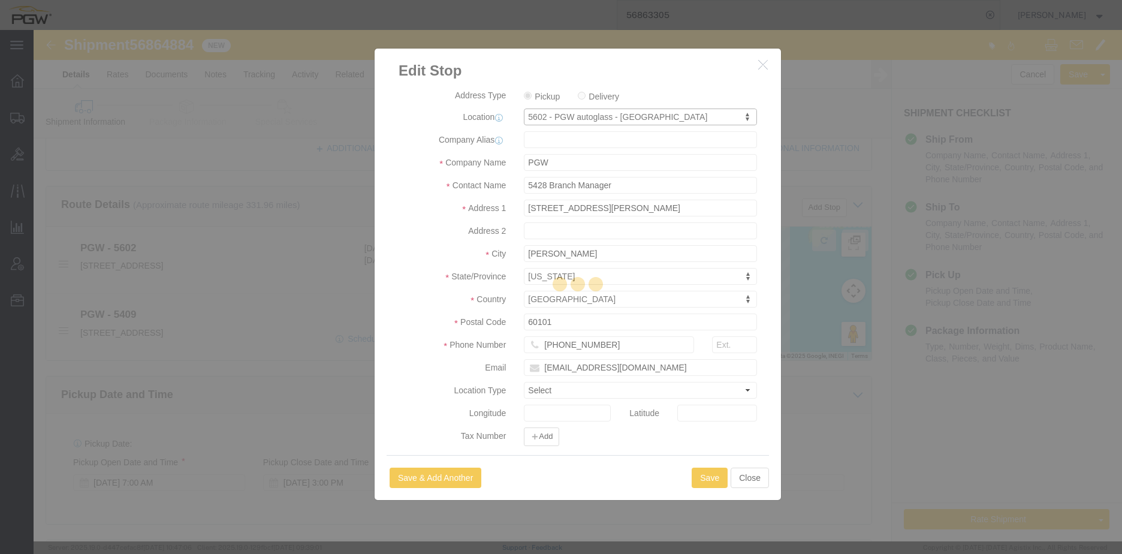
type input "[PHONE_NUMBER]"
type input "[EMAIL_ADDRESS][DOMAIN_NAME]"
select select "VA"
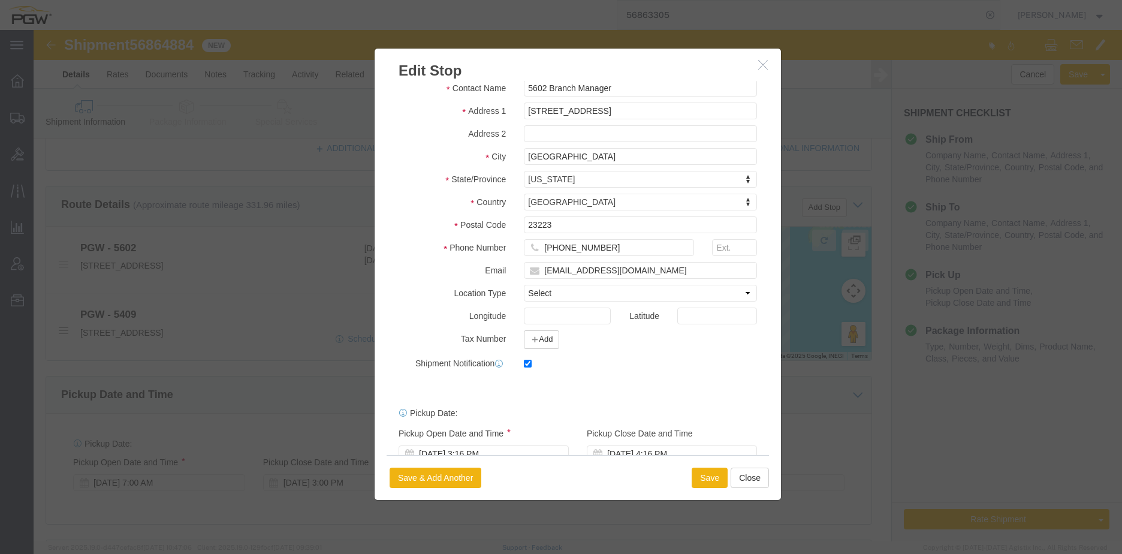
scroll to position [125, 0]
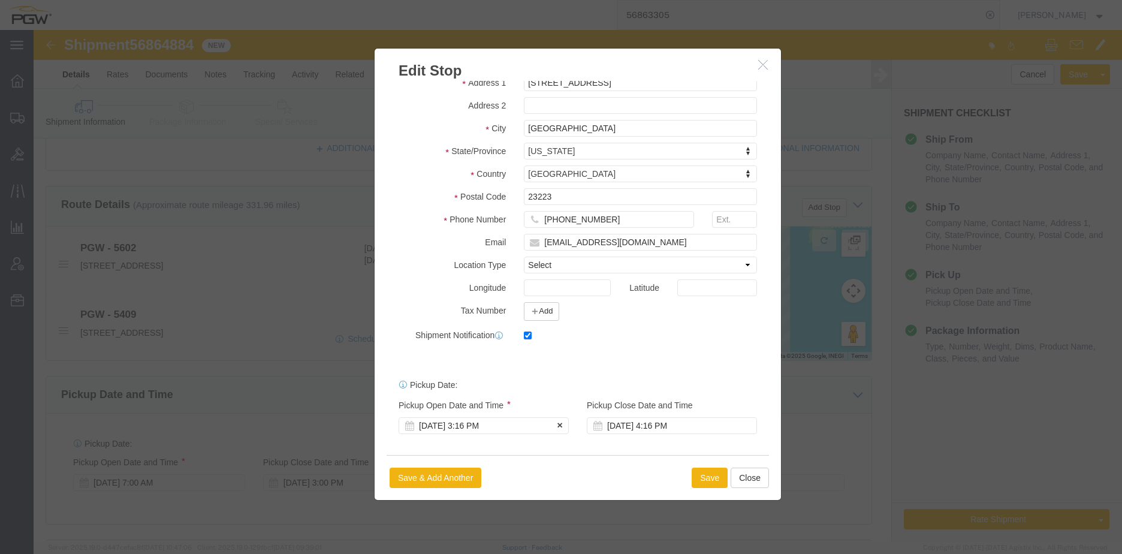
click div "[DATE] 3:16 PM"
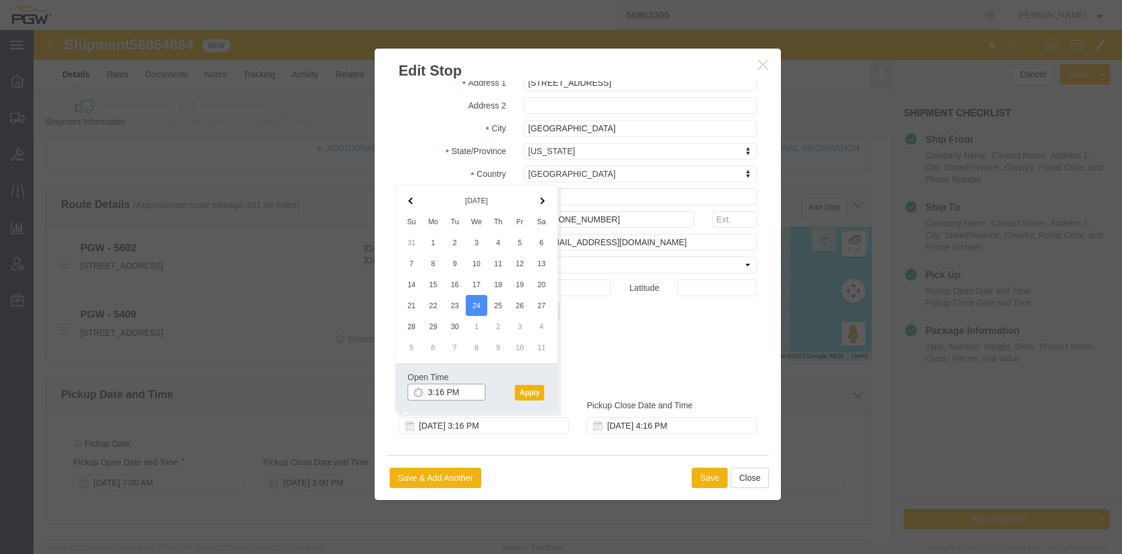
click input "3:16 PM"
type input "12:00 PM"
click button "Apply"
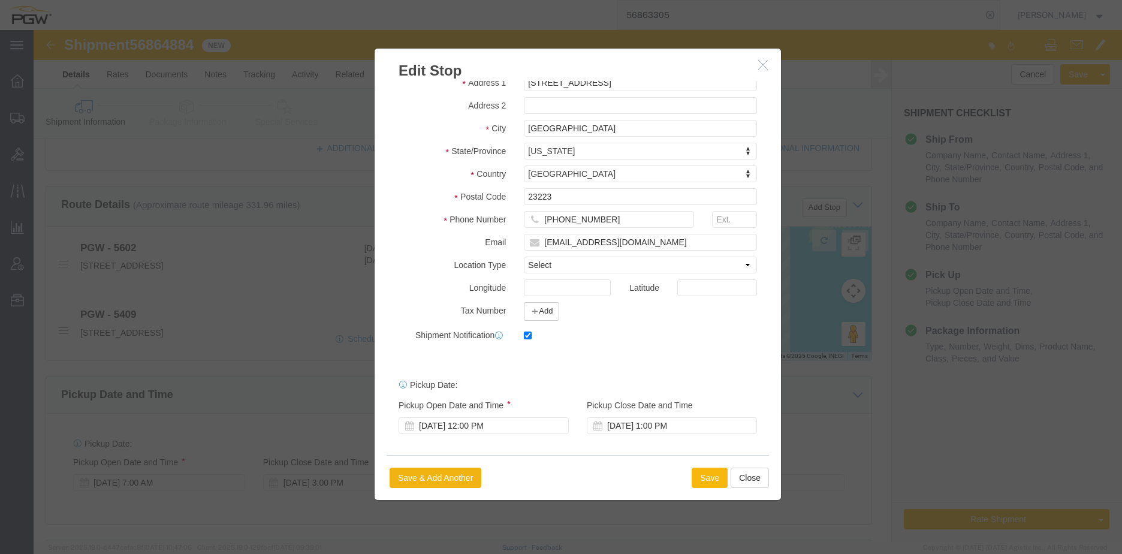
click button "Save"
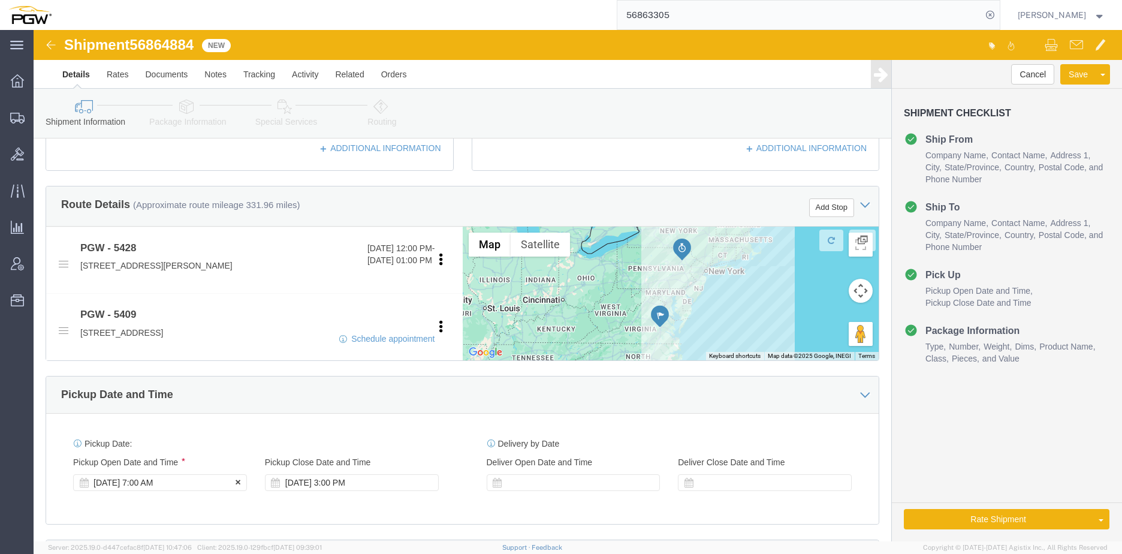
click div "[DATE] 7:00 AM"
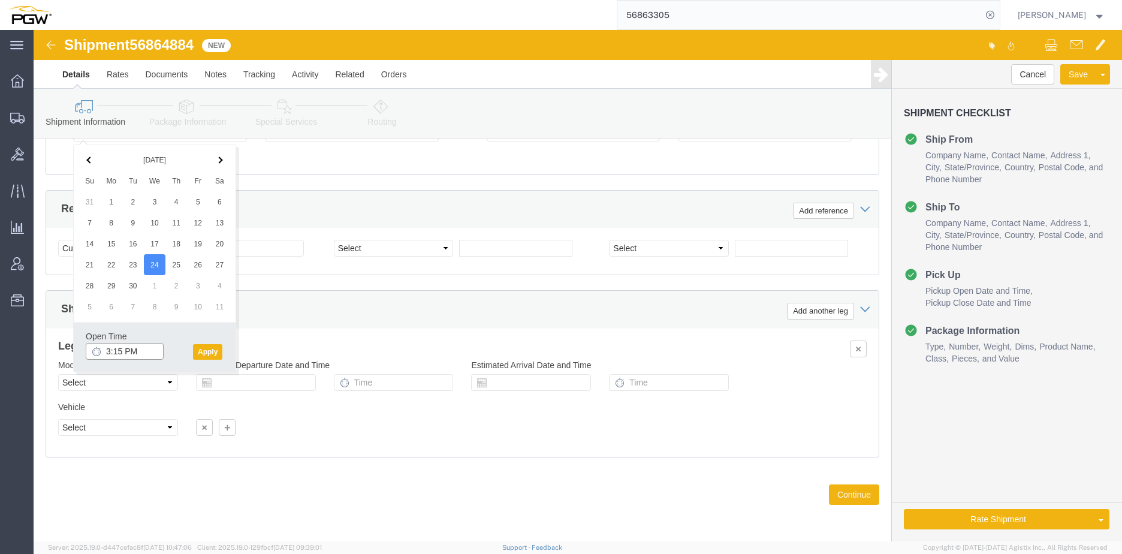
click input "3:15 PM"
type input "12:00 PM"
click button "Apply"
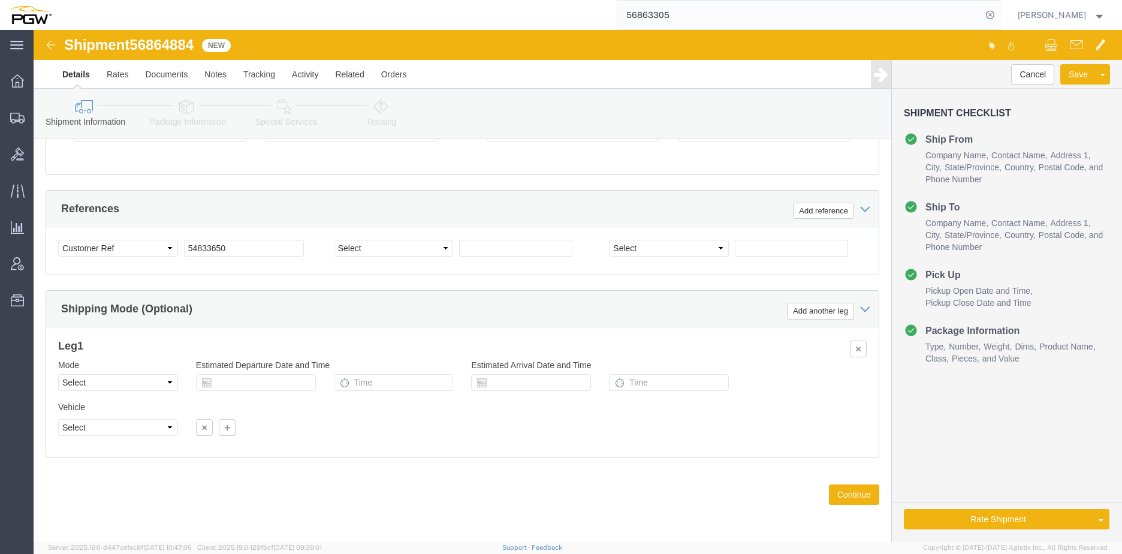
click span "56864884"
copy span "56864884"
click input "54833650"
drag, startPoint x: 205, startPoint y: 225, endPoint x: 60, endPoint y: 213, distance: 145.5
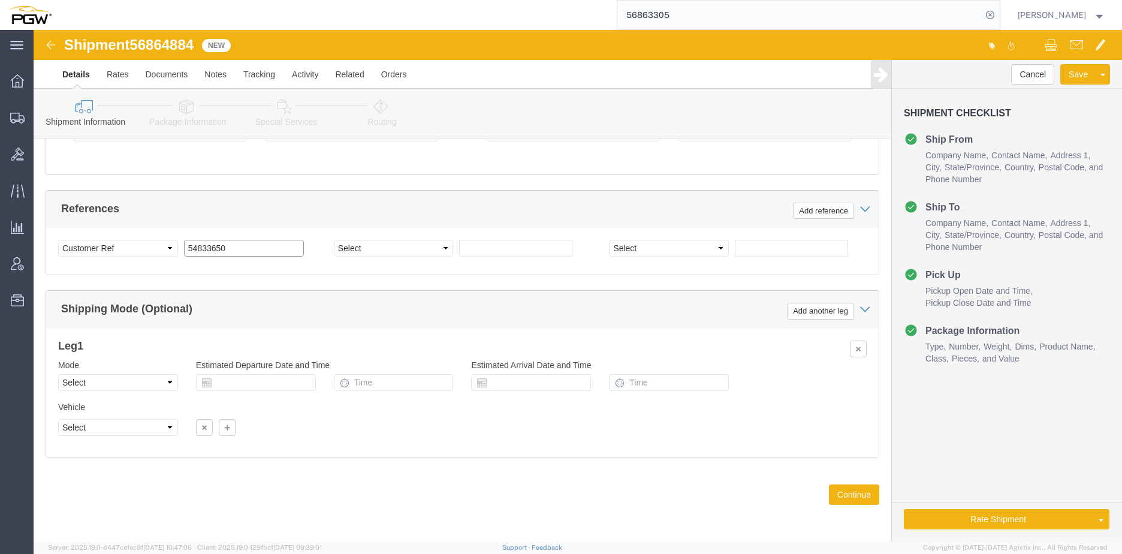
click div "Select Account Type Activity ID Airline Appointment Number ASN Batch Request # …"
paste input "6864884"
click input "56864884"
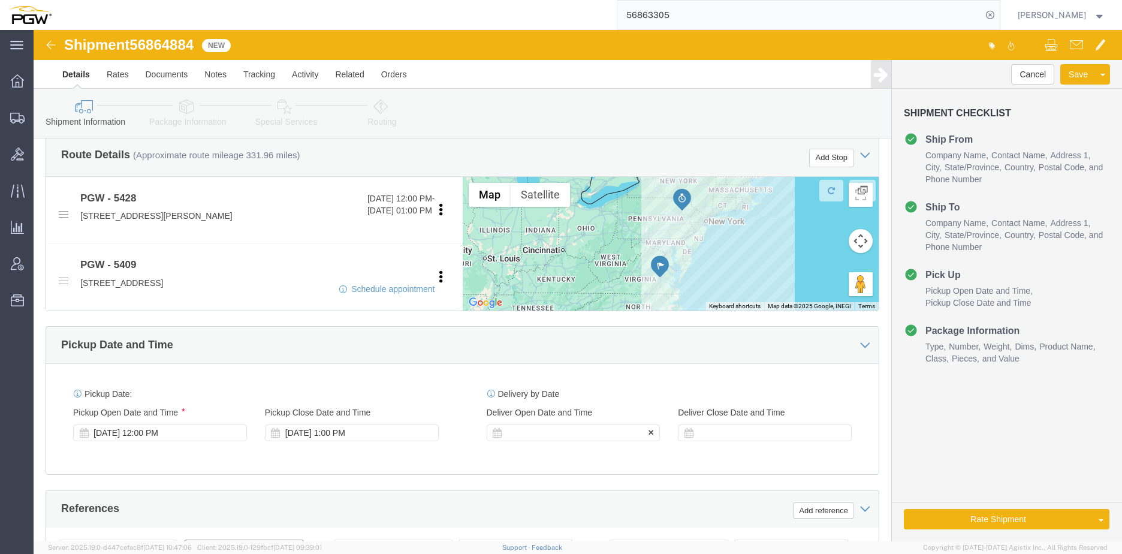
type input "56864884"
click div
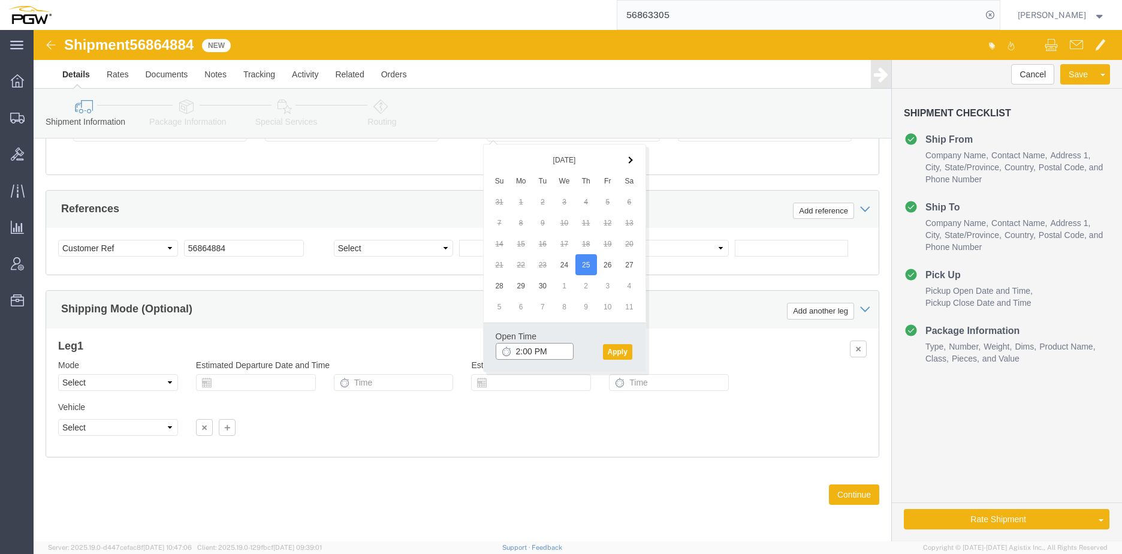
click input "2:00 PM"
type input "8:00 AM"
click button "Apply"
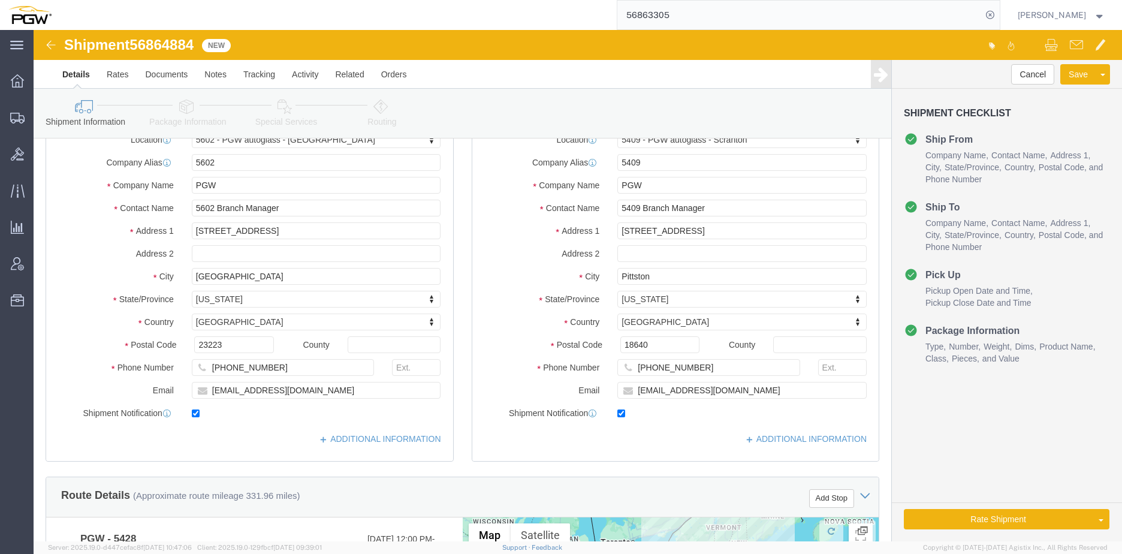
scroll to position [50, 0]
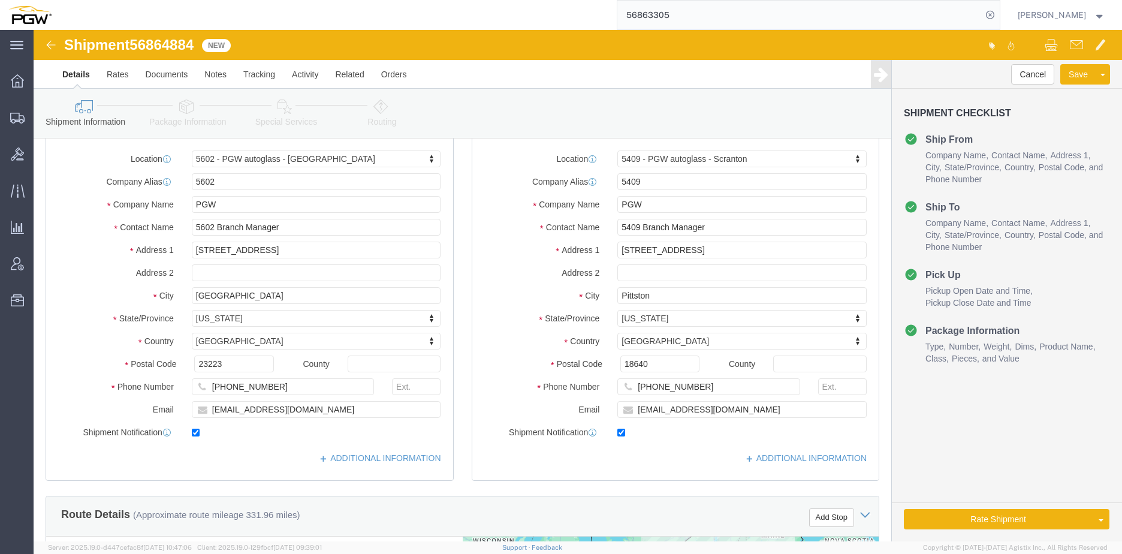
click icon
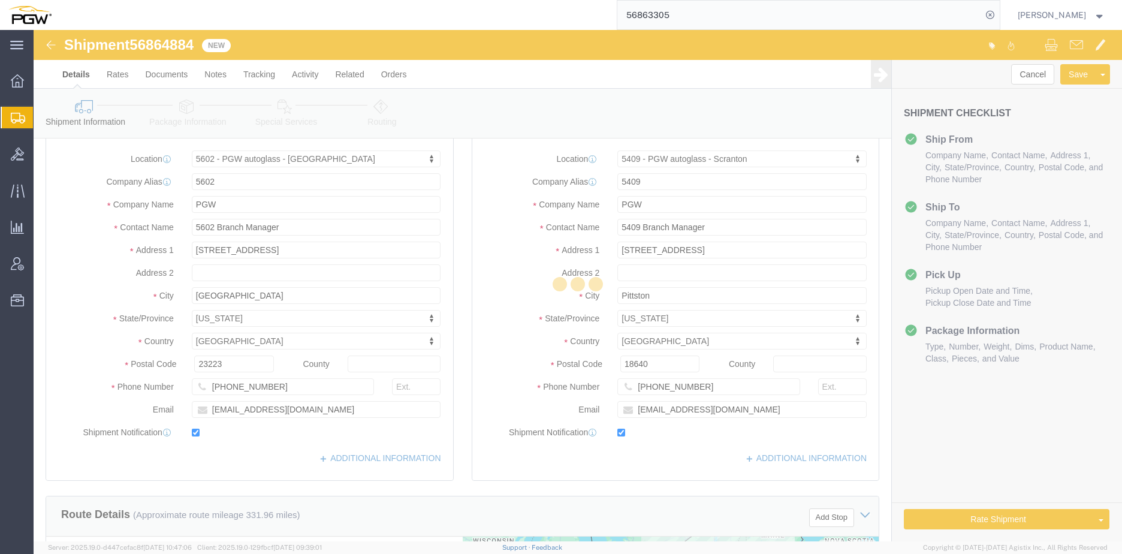
select select
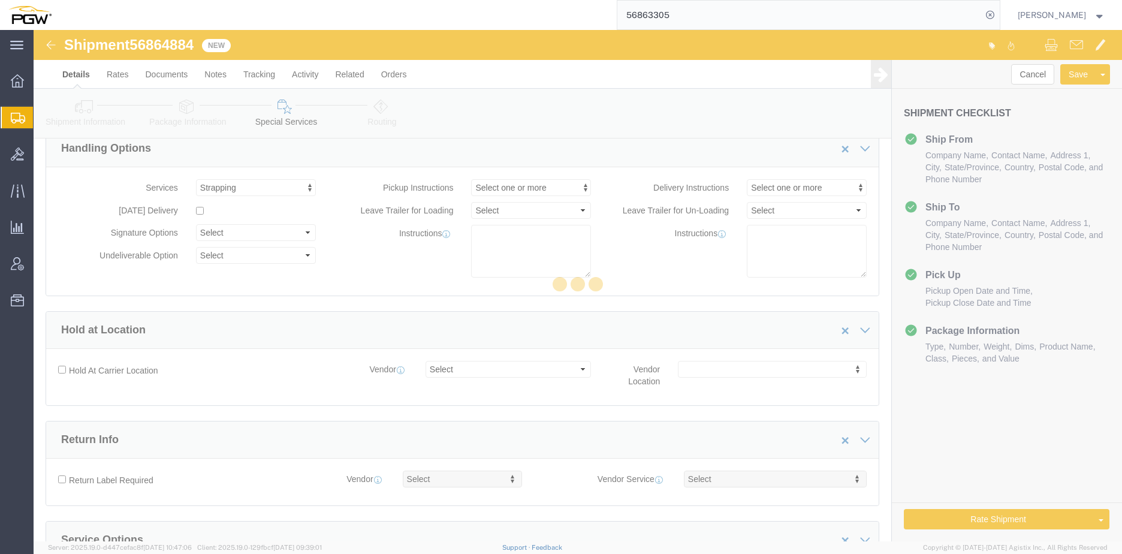
select select "COSTCENTER"
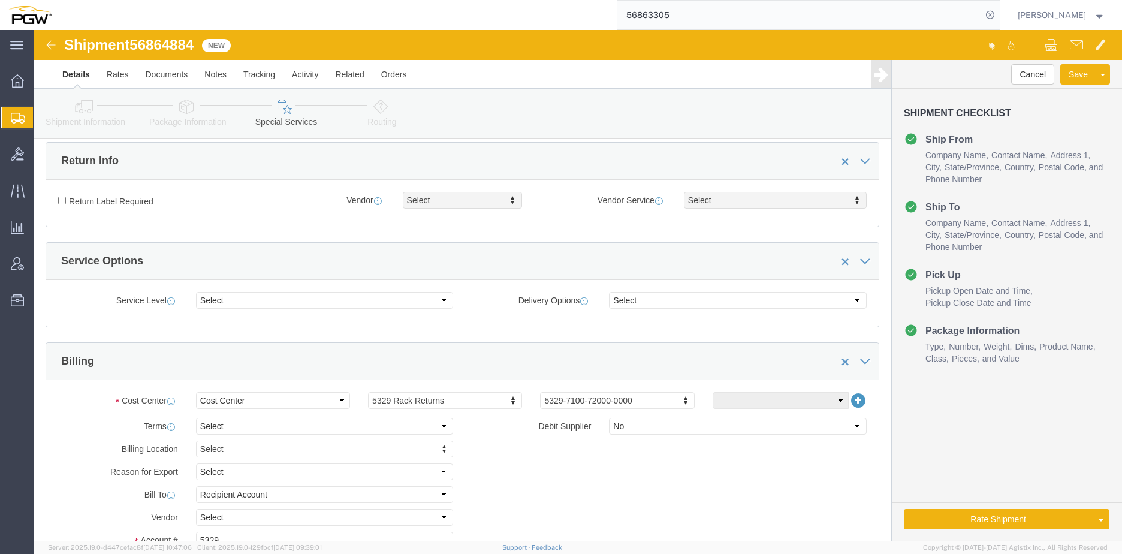
scroll to position [349, 0]
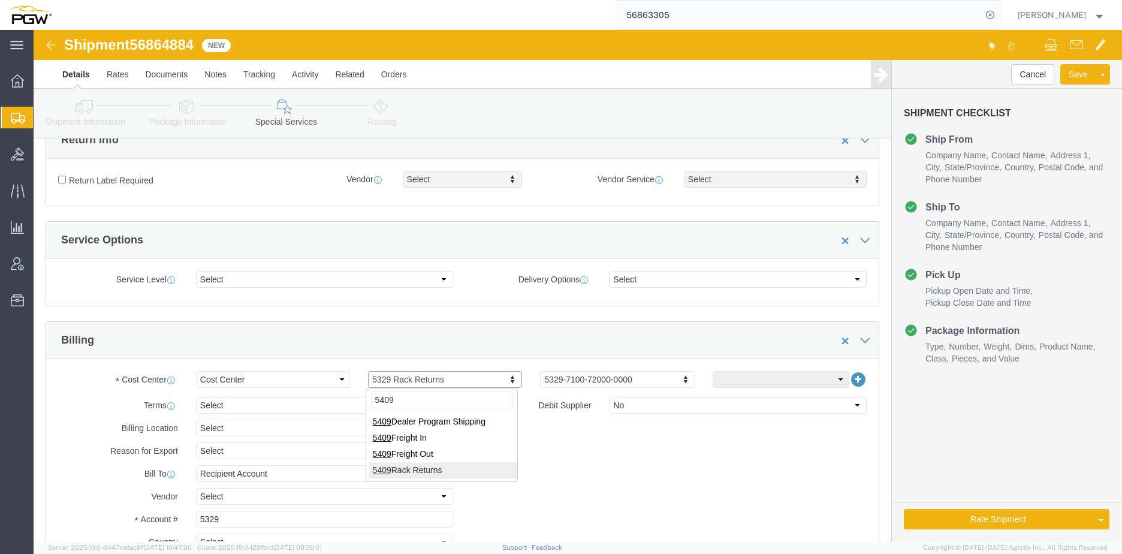
type input "5409"
drag, startPoint x: 53, startPoint y: 491, endPoint x: 11, endPoint y: 480, distance: 43.5
click div "Account # 5329"
type input "5409"
click link "Rates"
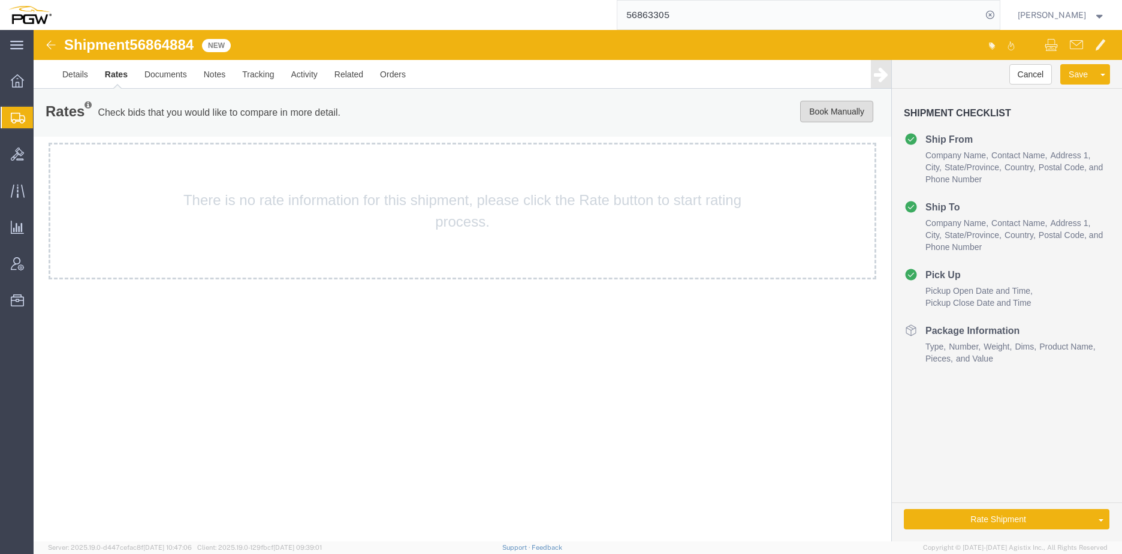
click at [830, 105] on button "Book Manually" at bounding box center [836, 112] width 73 height 22
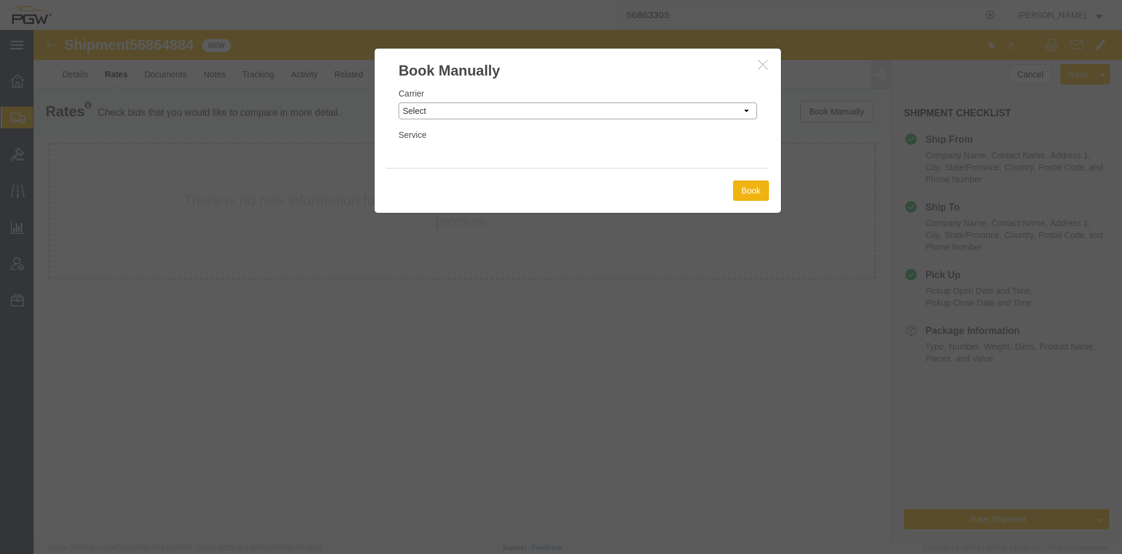
click at [499, 119] on select "Select Add New Carrier (and default service) A. [PERSON_NAME] Inc ABF Freight S…" at bounding box center [578, 110] width 358 height 17
select select "18694"
click at [399, 102] on select "Select Add New Carrier (and default service) A. [PERSON_NAME] Inc ABF Freight S…" at bounding box center [578, 110] width 358 height 17
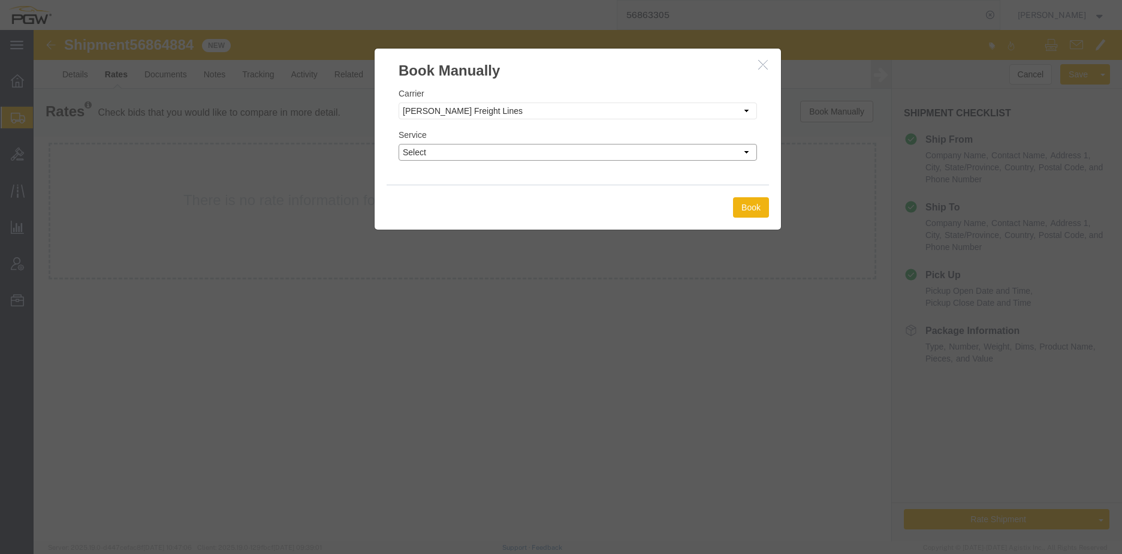
click at [488, 149] on select "Select TL Standard 3 - 5 Day" at bounding box center [578, 152] width 358 height 17
select select "35748"
click at [399, 144] on select "Select TL Standard 3 - 5 Day" at bounding box center [578, 152] width 358 height 17
click at [753, 205] on button "Book" at bounding box center [751, 207] width 36 height 20
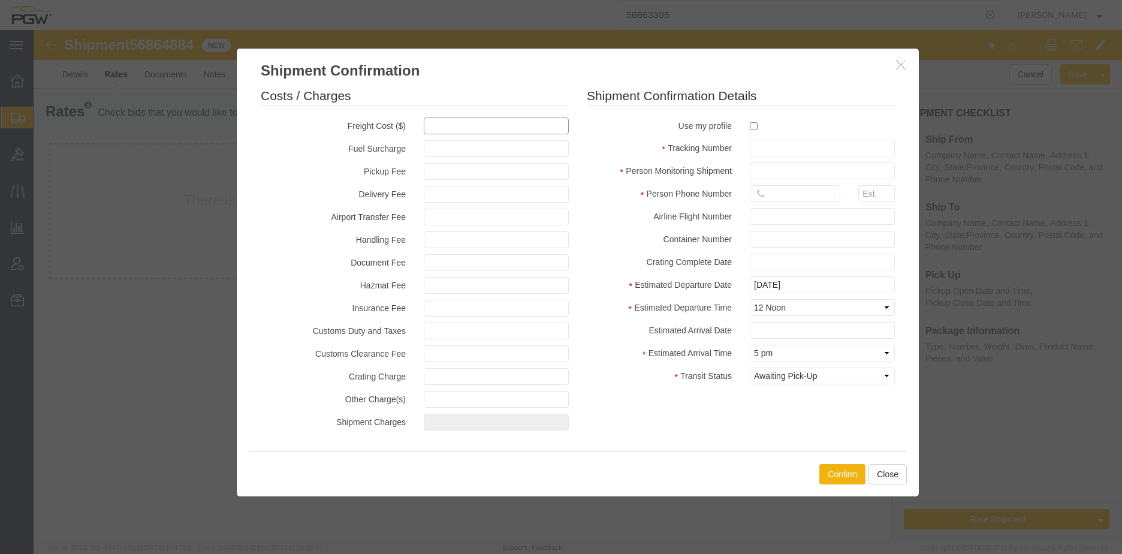
click at [439, 121] on input "text" at bounding box center [496, 125] width 145 height 17
type input "700"
type input "700.00"
click at [753, 128] on input "checkbox" at bounding box center [754, 126] width 8 height 8
checkbox input "true"
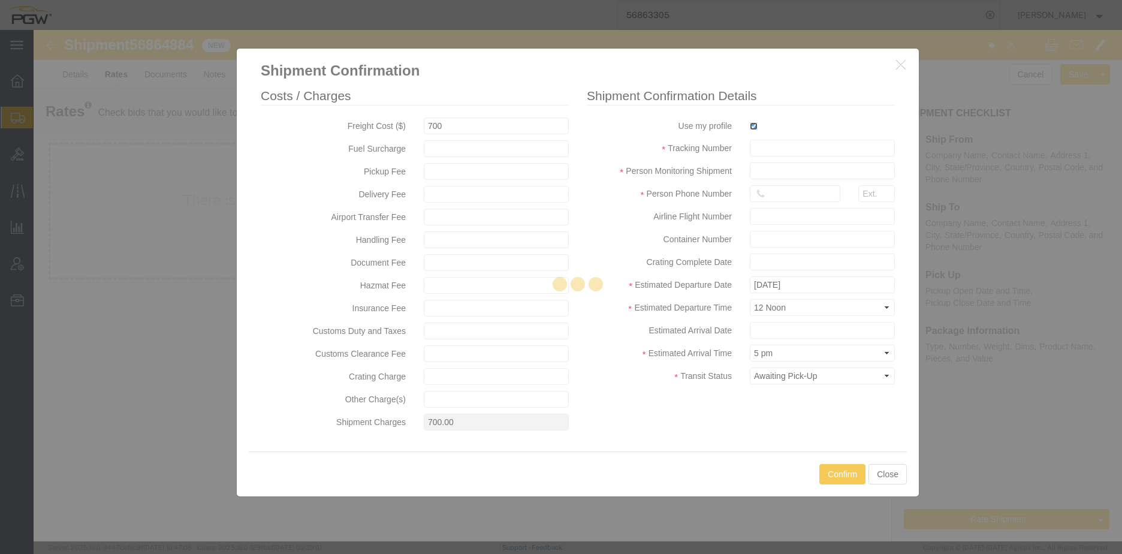
type input "[PERSON_NAME]"
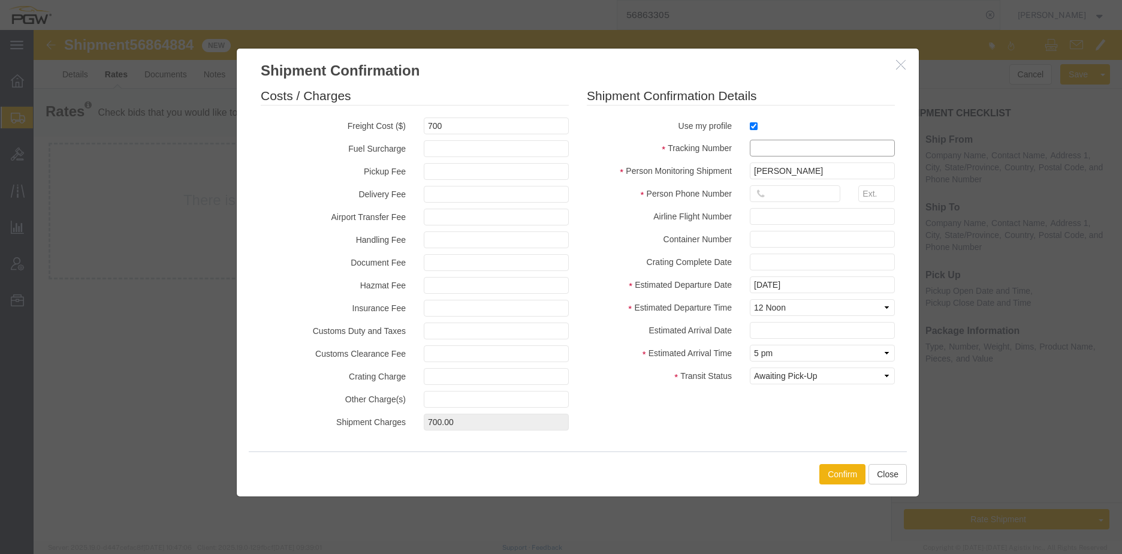
click at [767, 149] on input "text" at bounding box center [822, 148] width 145 height 17
paste input "56864884"
type input "56864884"
click at [785, 282] on input "[DATE]" at bounding box center [822, 284] width 145 height 17
click at [665, 253] on fieldset "Shipment Confirmation Details Use my profile Tracking Number 56864884 Person Mo…" at bounding box center [741, 238] width 308 height 303
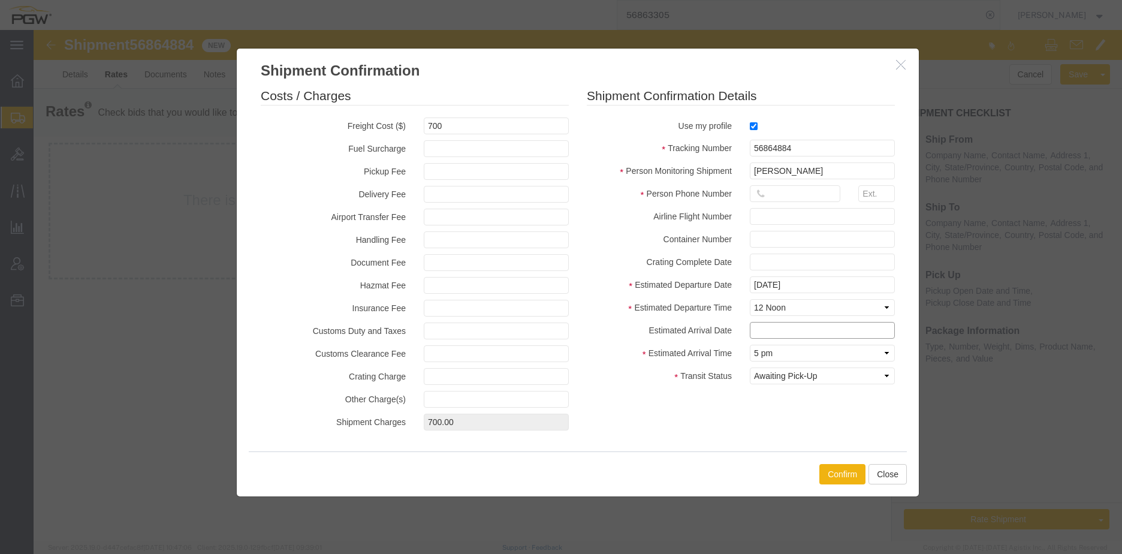
click at [765, 333] on input "text" at bounding box center [822, 330] width 145 height 17
click at [832, 267] on td "25" at bounding box center [831, 270] width 18 height 18
type input "[DATE]"
click at [781, 355] on select "Select Midnight 1 am 2 am 3 am 4 am 5 am 6 am 7 am 8 am 9 am 10 am 11 am 12 Noo…" at bounding box center [822, 353] width 145 height 17
select select "0800"
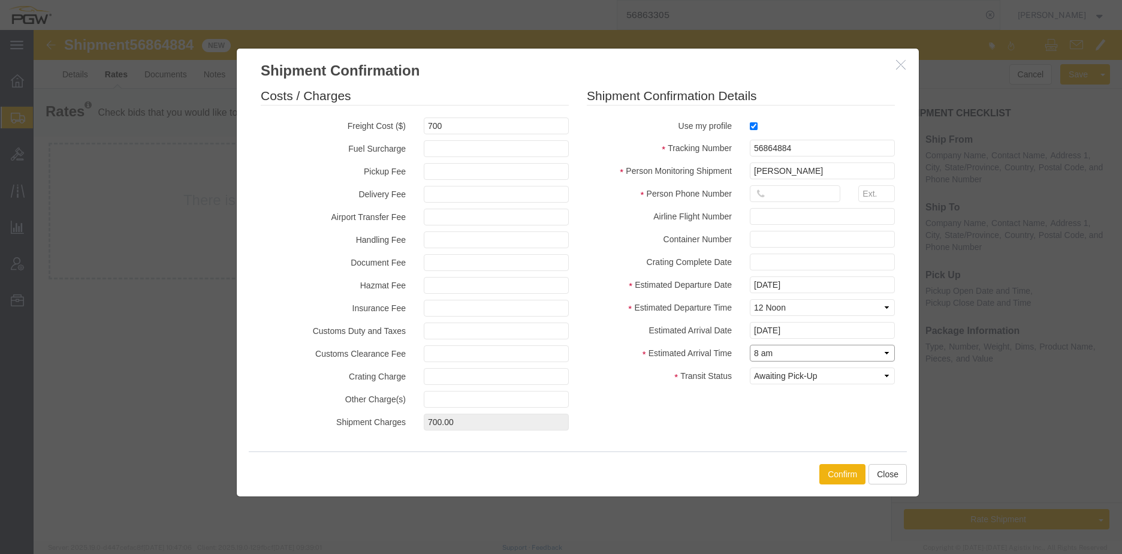
click at [750, 345] on select "Select Midnight 1 am 2 am 3 am 4 am 5 am 6 am 7 am 8 am 9 am 10 am 11 am 12 Noo…" at bounding box center [822, 353] width 145 height 17
click at [846, 473] on button "Confirm" at bounding box center [842, 474] width 46 height 20
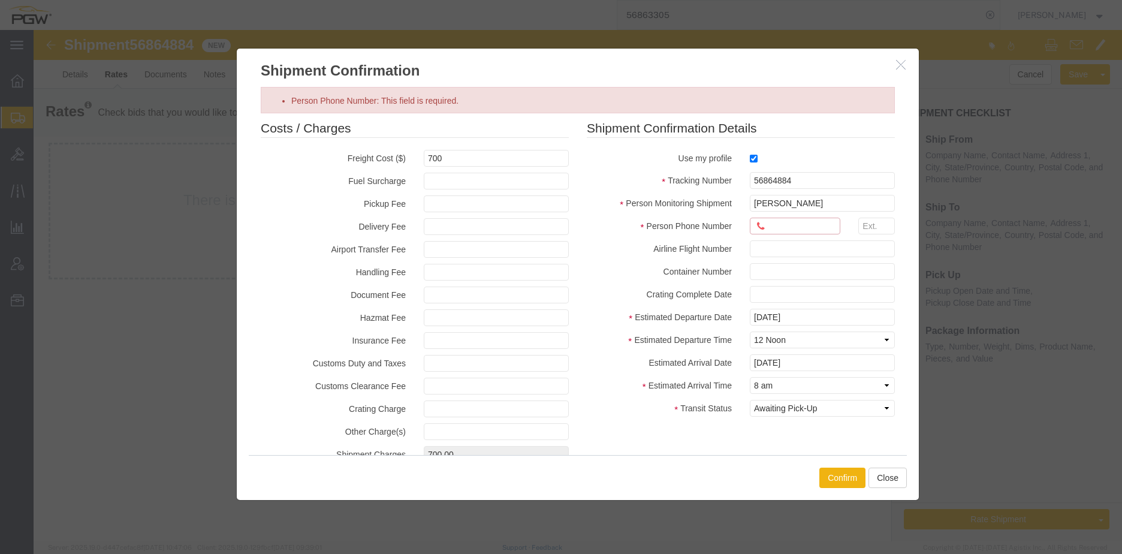
click at [786, 225] on input "Person Phone Number: This field is required." at bounding box center [795, 226] width 90 height 17
type input "7402538648"
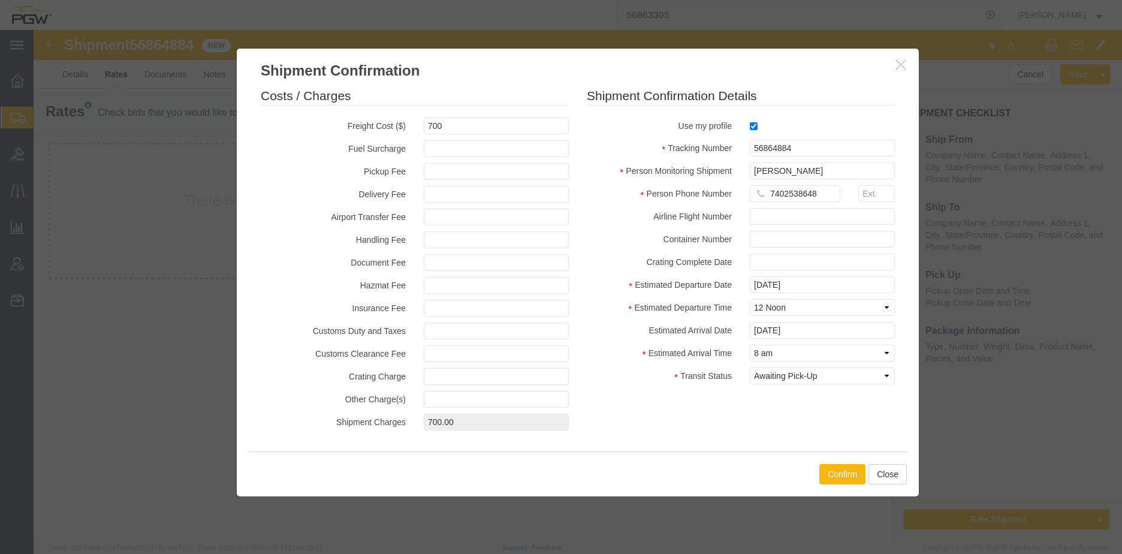
click at [841, 476] on button "Confirm" at bounding box center [842, 474] width 46 height 20
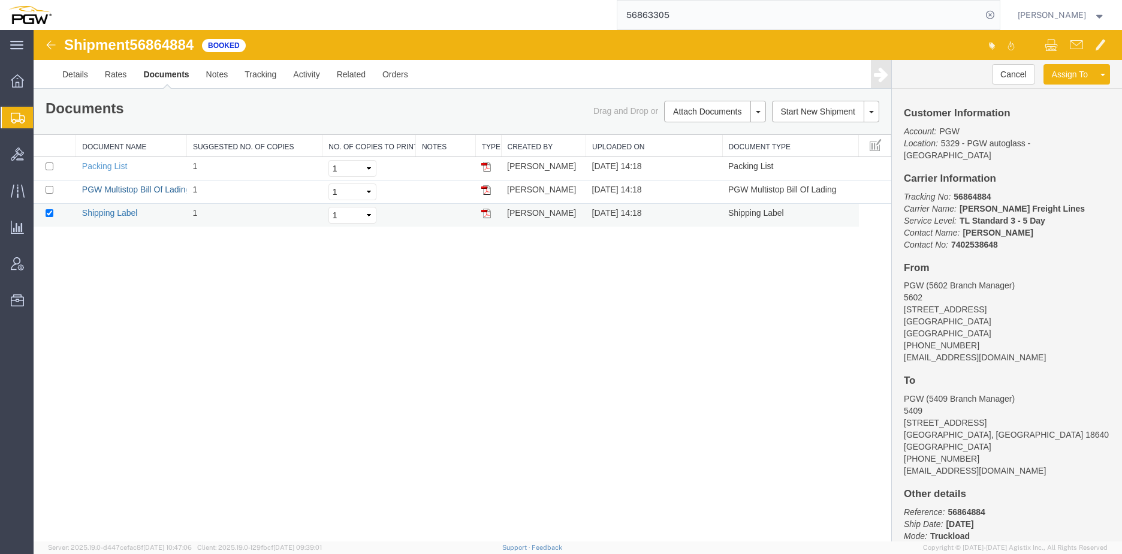
drag, startPoint x: 126, startPoint y: 186, endPoint x: 125, endPoint y: 214, distance: 27.6
click at [126, 186] on link "PGW Multistop Bill Of Lading" at bounding box center [136, 190] width 108 height 10
click at [720, 16] on input "56863305" at bounding box center [799, 15] width 364 height 29
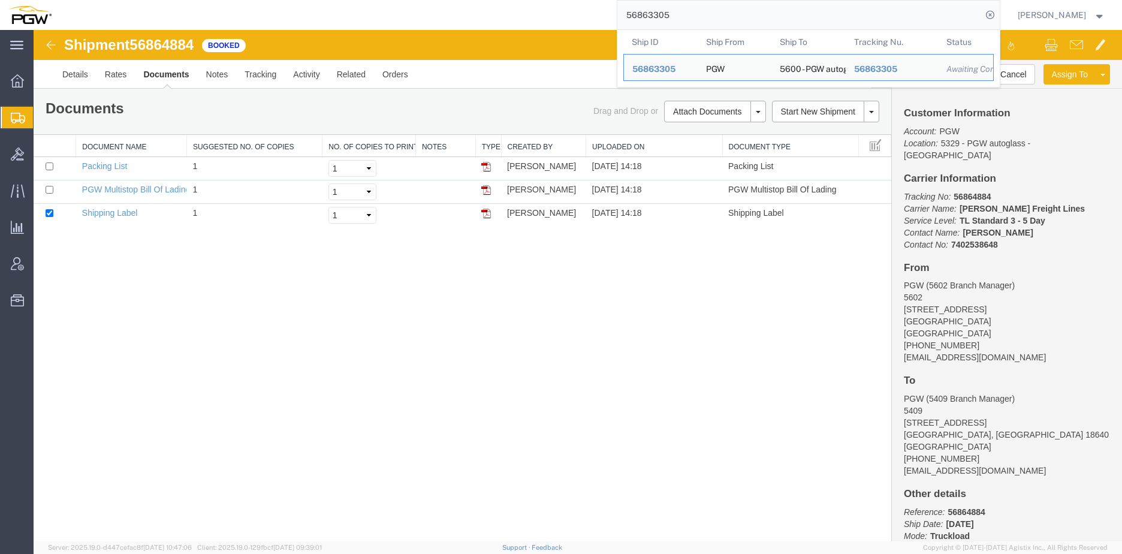
drag, startPoint x: 701, startPoint y: 16, endPoint x: 358, endPoint y: 19, distance: 342.8
click at [413, 17] on div "56863305 Ship ID Ship From Ship To Tracking Nu. Status Ship ID 56863305 Ship Fr…" at bounding box center [530, 15] width 940 height 30
paste input "2779"
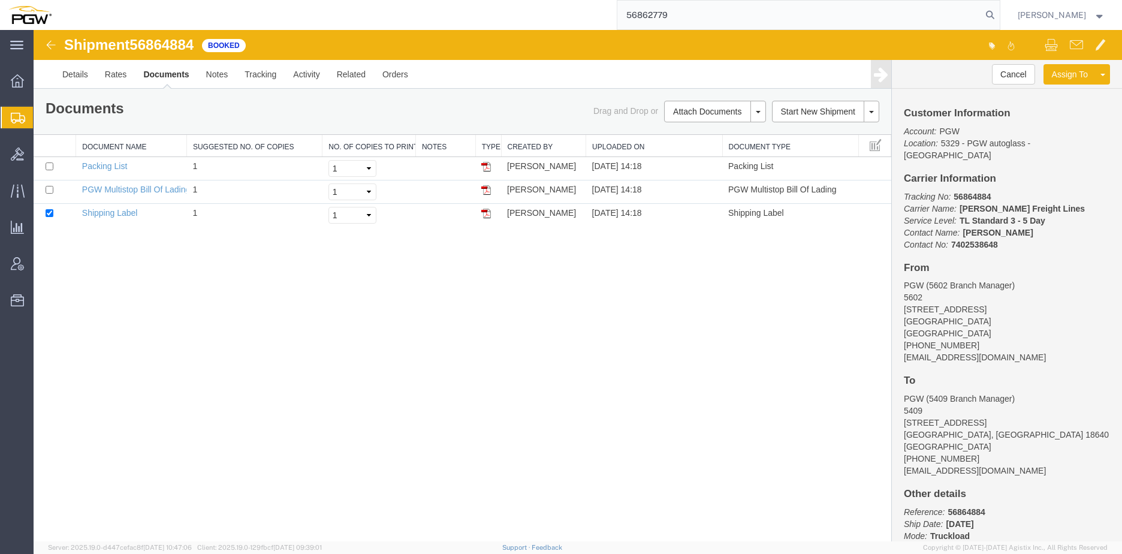
type input "56862779"
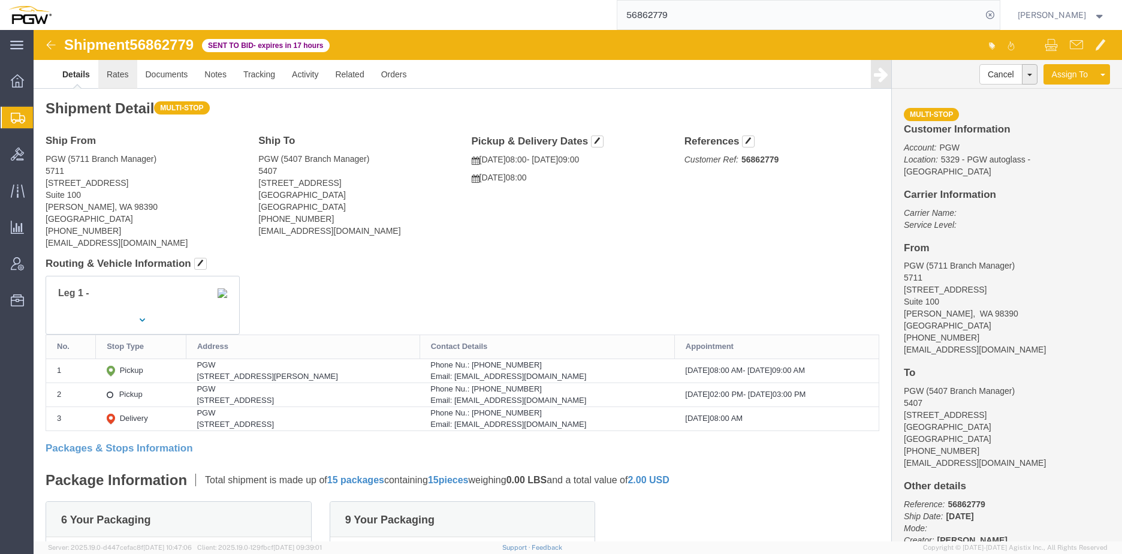
click link "Rates"
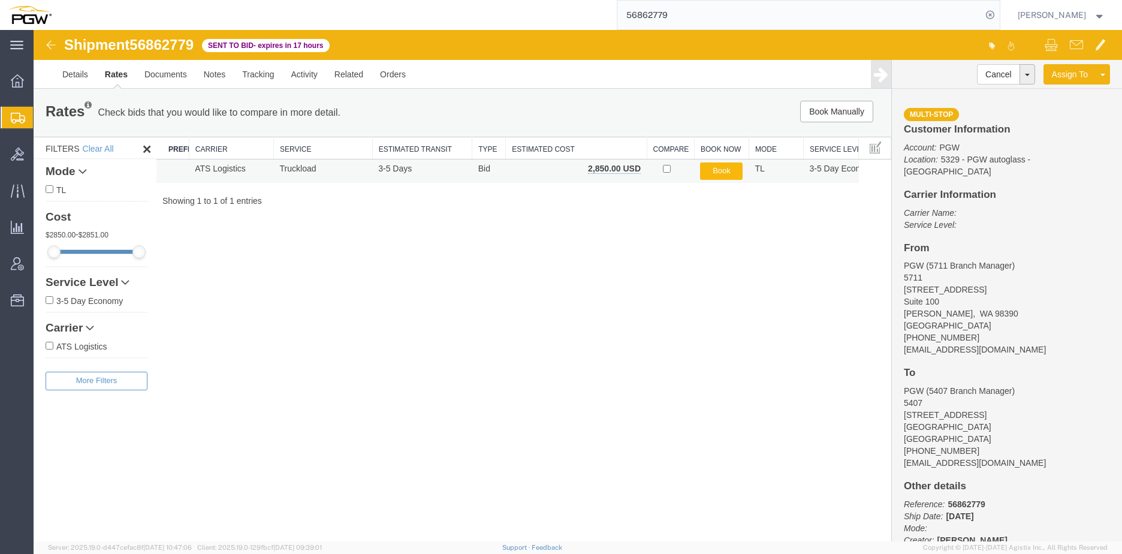
click at [716, 172] on button "Book" at bounding box center [721, 170] width 43 height 17
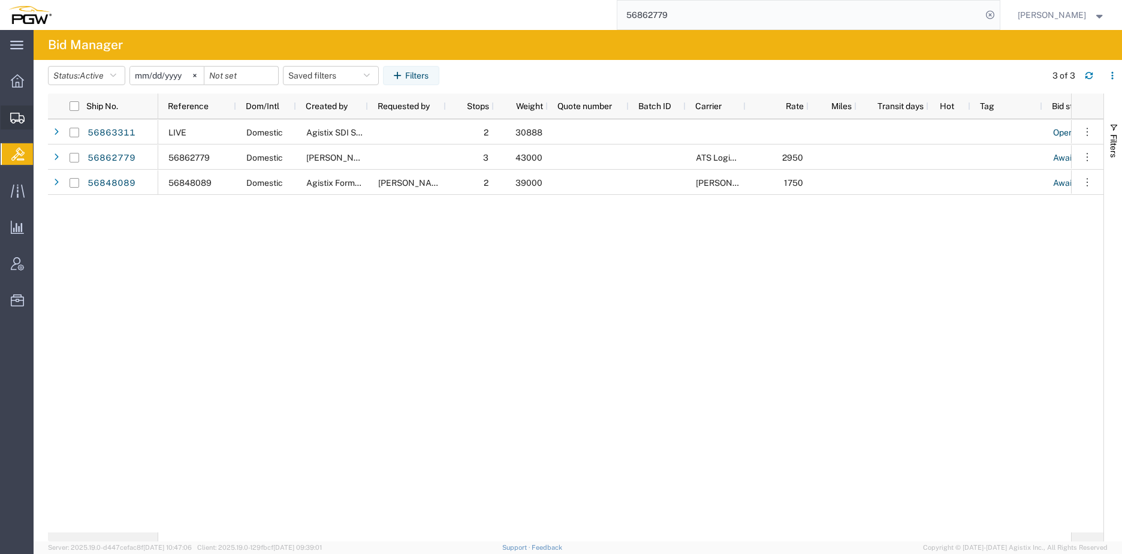
click at [0, 0] on span "Shipment Manager" at bounding box center [0, 0] width 0 height 0
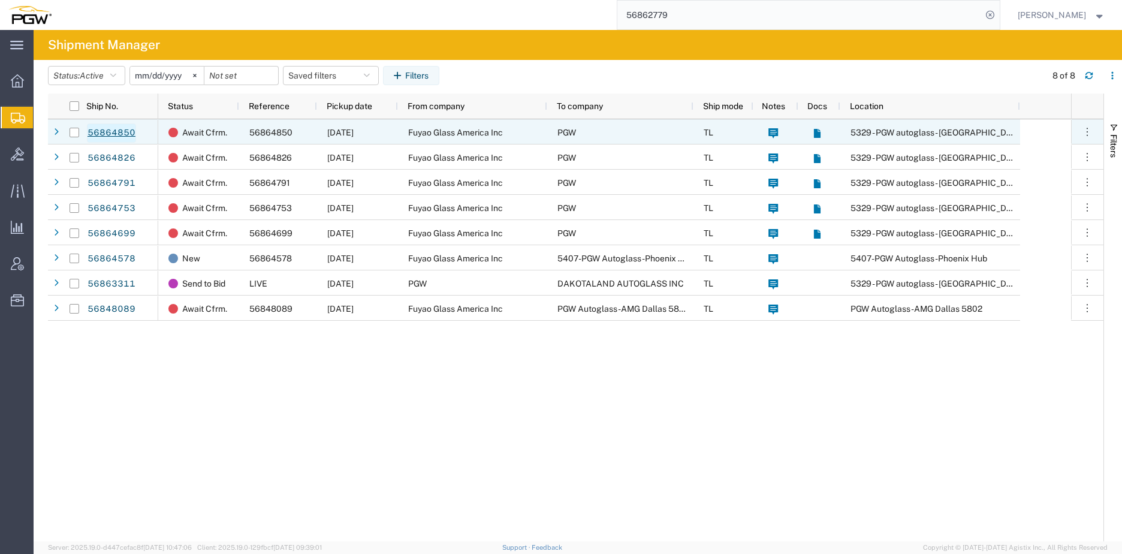
click at [111, 132] on link "56864850" at bounding box center [111, 132] width 49 height 19
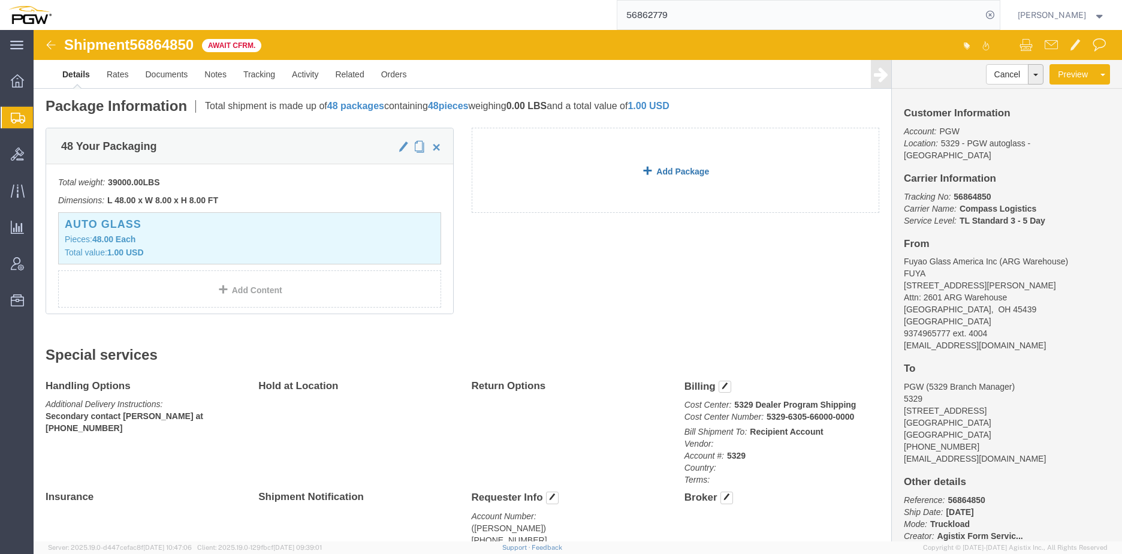
scroll to position [420, 0]
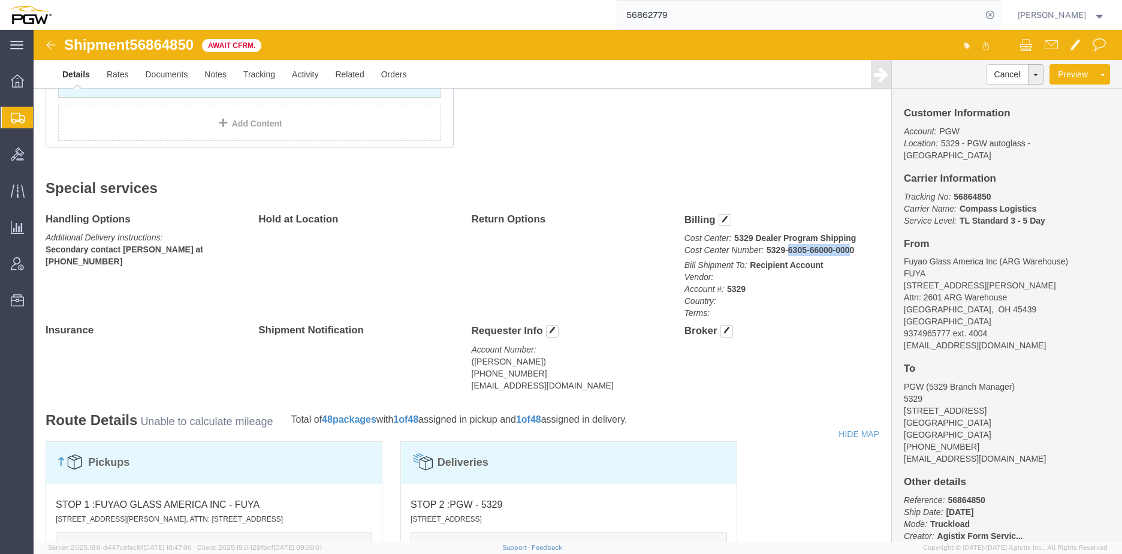
drag, startPoint x: 750, startPoint y: 221, endPoint x: 810, endPoint y: 221, distance: 59.3
click b "5329-6305-66000-0000"
click at [0, 0] on span "Shipment Manager" at bounding box center [0, 0] width 0 height 0
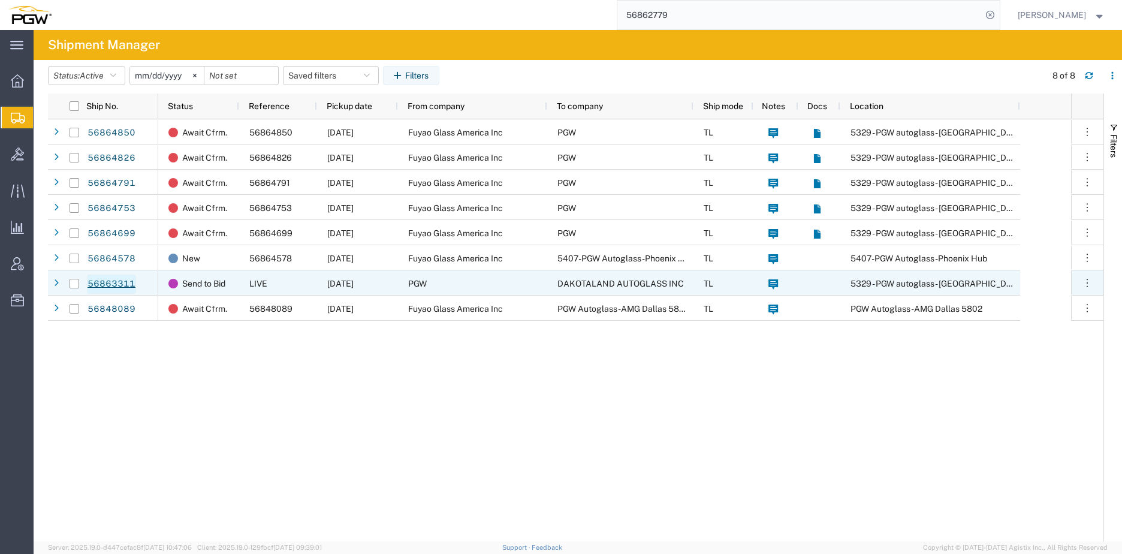
click at [109, 286] on link "56863311" at bounding box center [111, 283] width 49 height 19
